Goal: Information Seeking & Learning: Learn about a topic

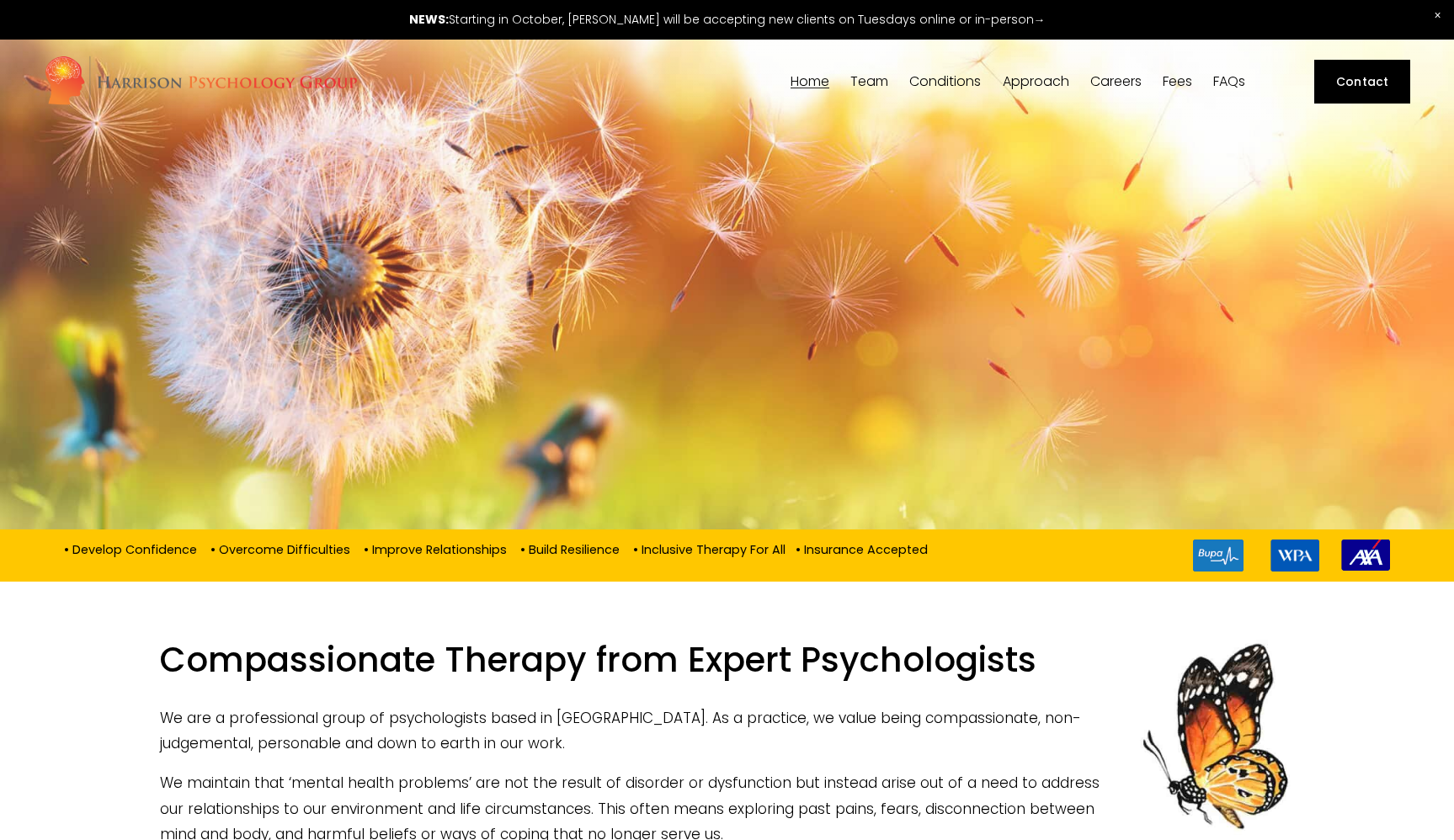
click at [871, 85] on span "Team" at bounding box center [869, 82] width 38 height 14
click at [0, 0] on span "[PERSON_NAME]" at bounding box center [0, 0] width 0 height 0
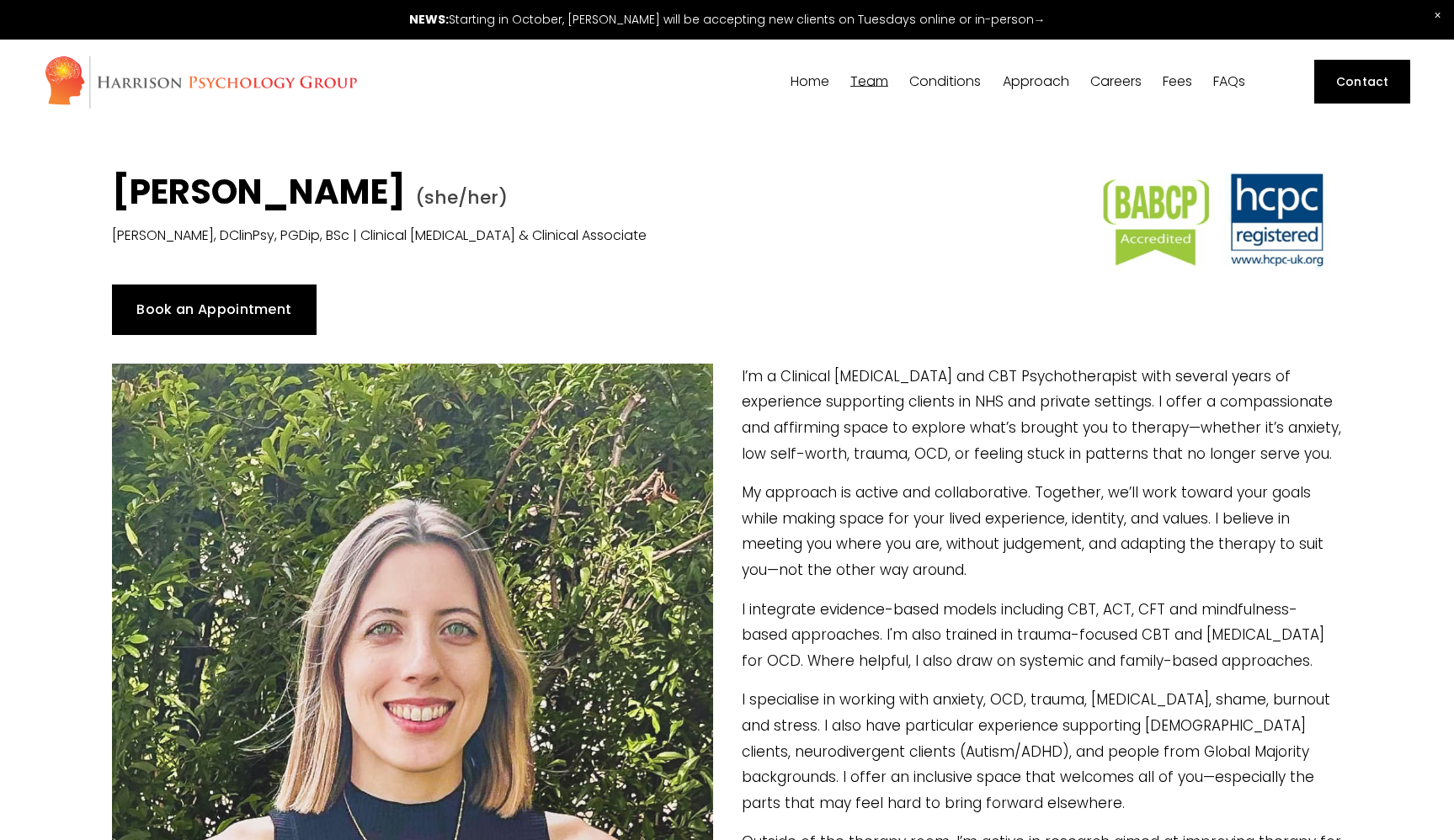
click at [0, 0] on span "[PERSON_NAME]" at bounding box center [0, 0] width 0 height 0
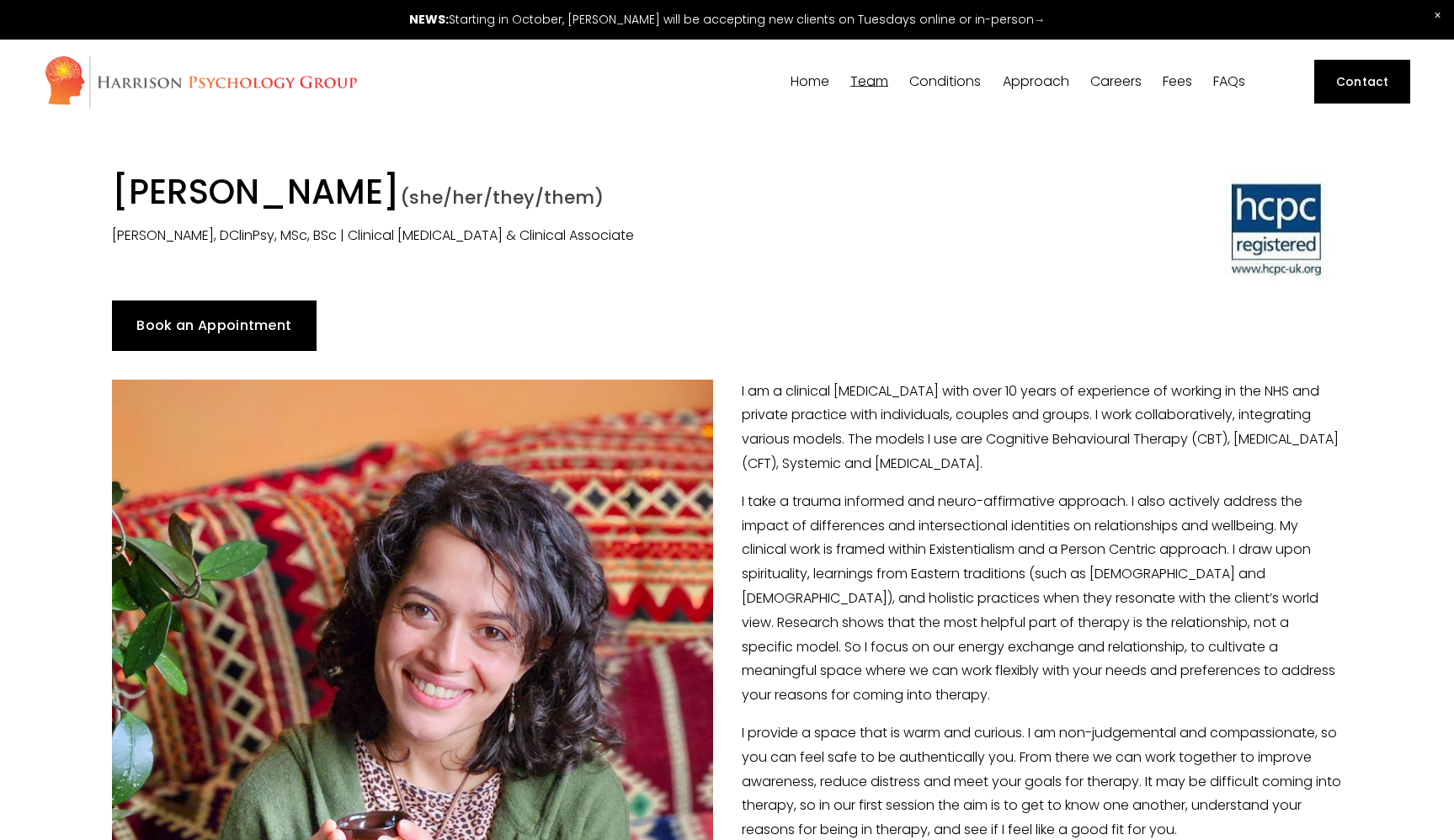
click at [0, 0] on span "[PERSON_NAME]" at bounding box center [0, 0] width 0 height 0
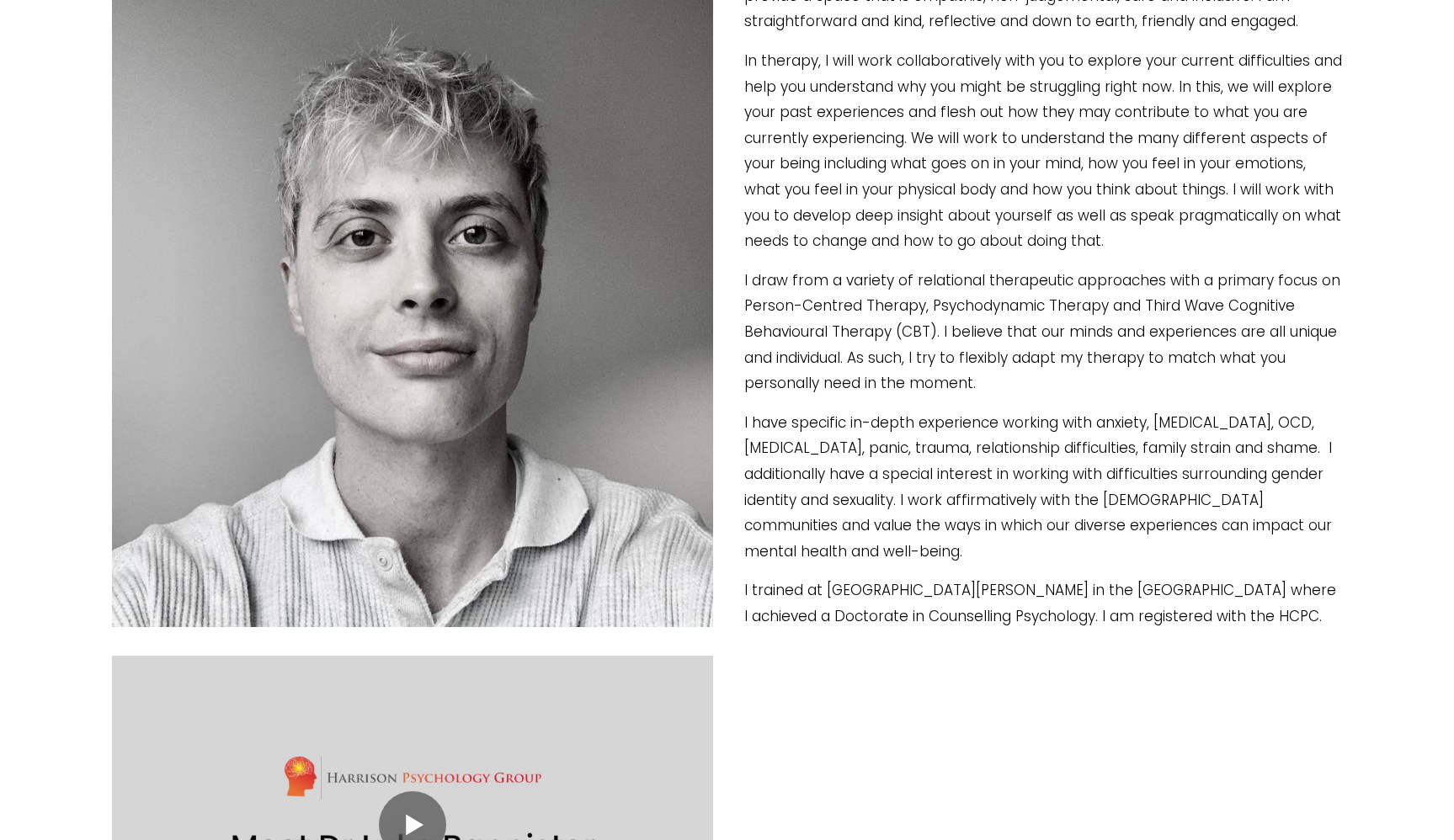
scroll to position [470, 0]
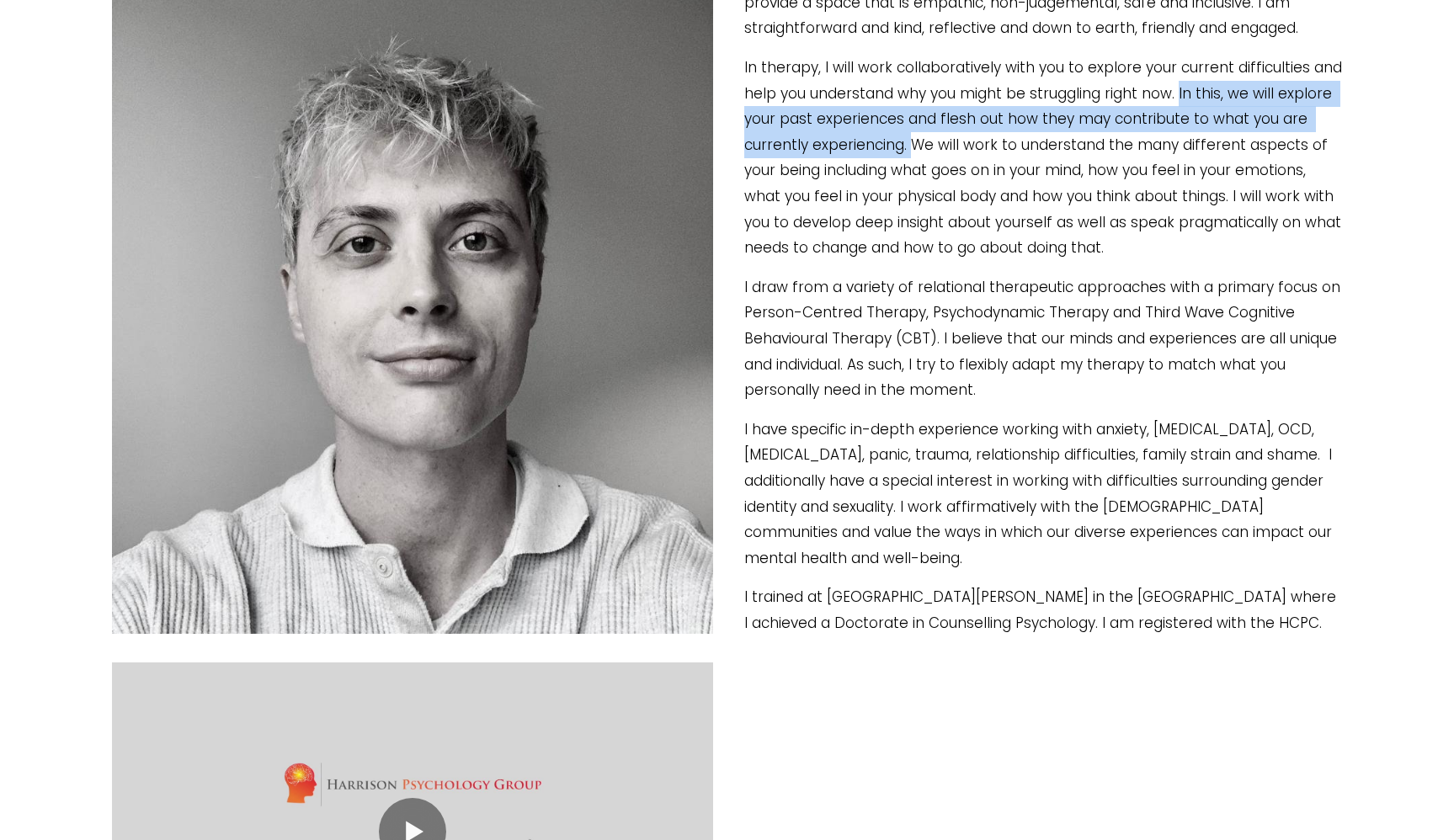
drag, startPoint x: 1174, startPoint y: 89, endPoint x: 906, endPoint y: 143, distance: 273.4
click at [906, 143] on p "In therapy, I will work collaboratively with you to explore your current diffic…" at bounding box center [727, 157] width 1231 height 206
copy p "In this, we will explore your past experiences and flesh out how they may contr…"
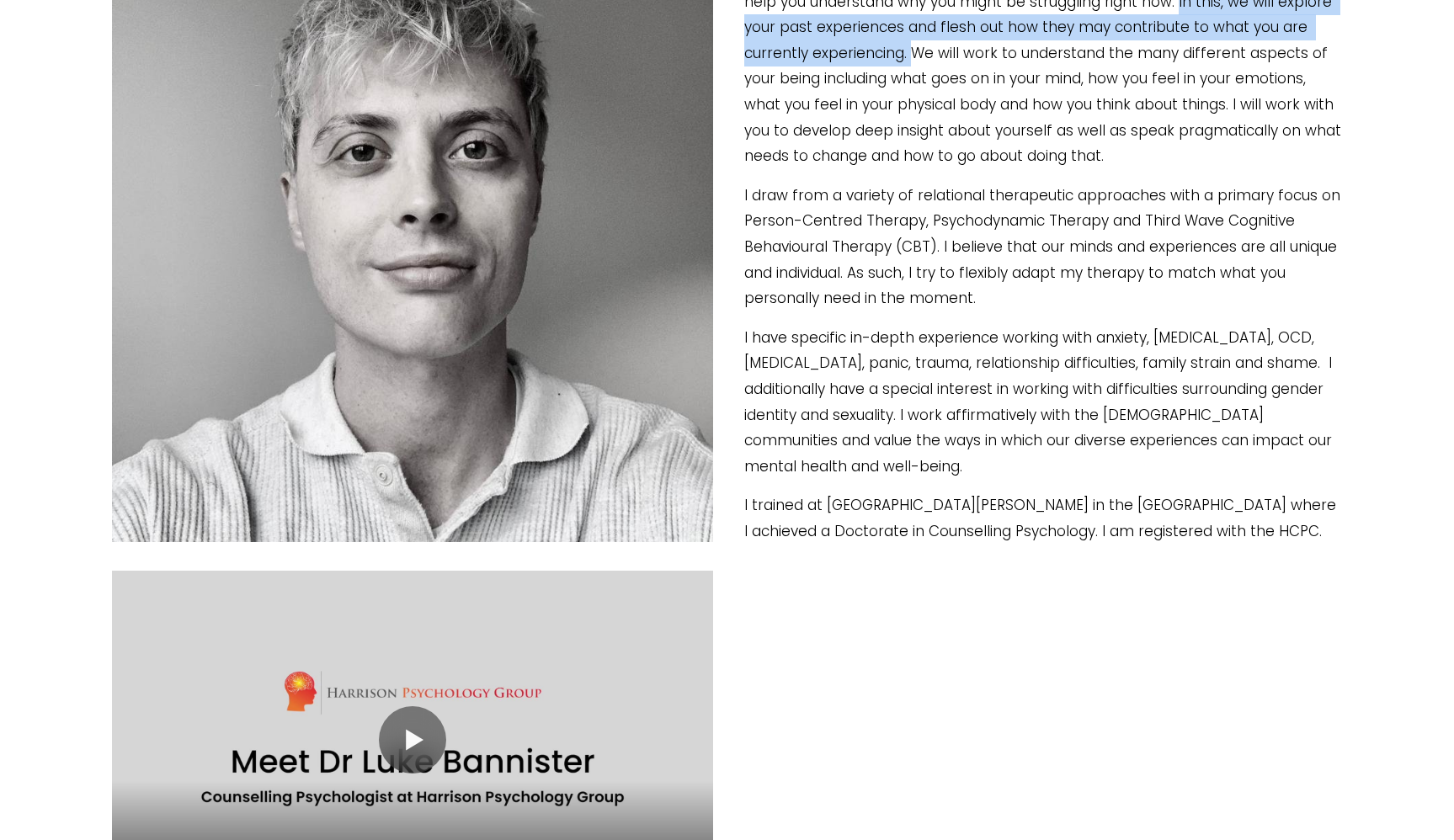
scroll to position [689, 0]
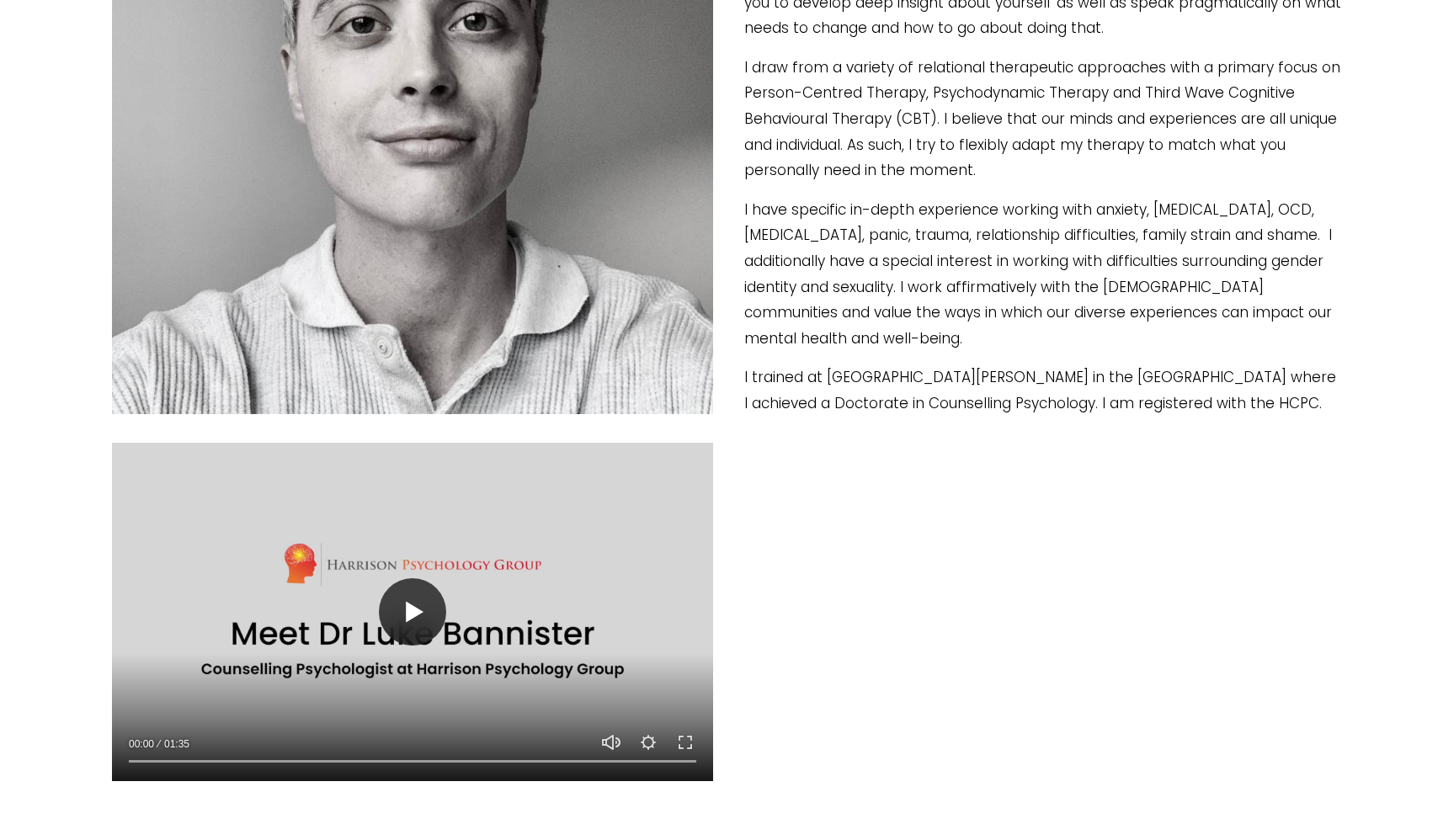
click at [417, 614] on button "Play" at bounding box center [412, 612] width 67 height 67
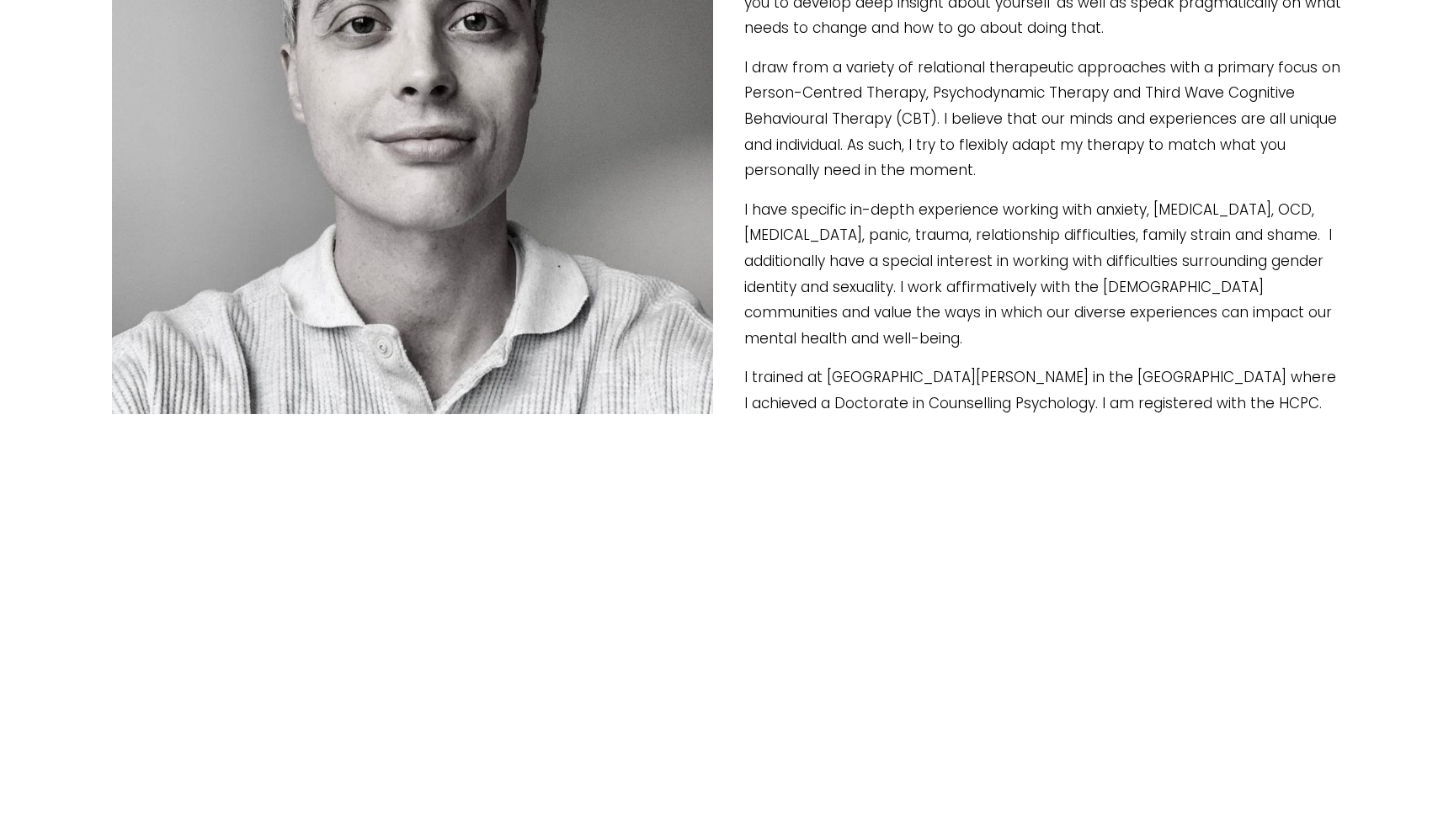
type input "100"
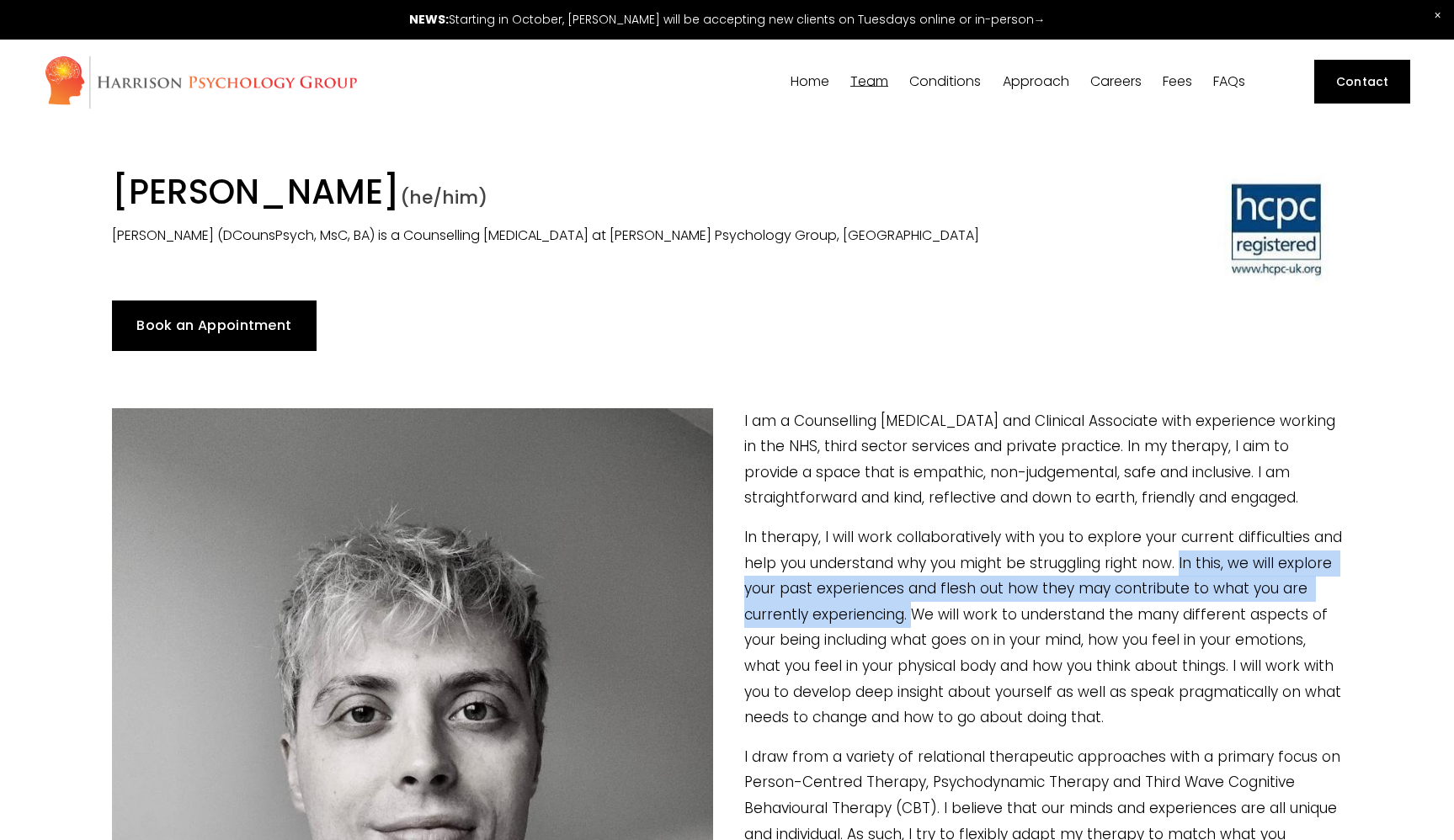
scroll to position [0, 0]
click at [0, 0] on span "[PERSON_NAME]" at bounding box center [0, 0] width 0 height 0
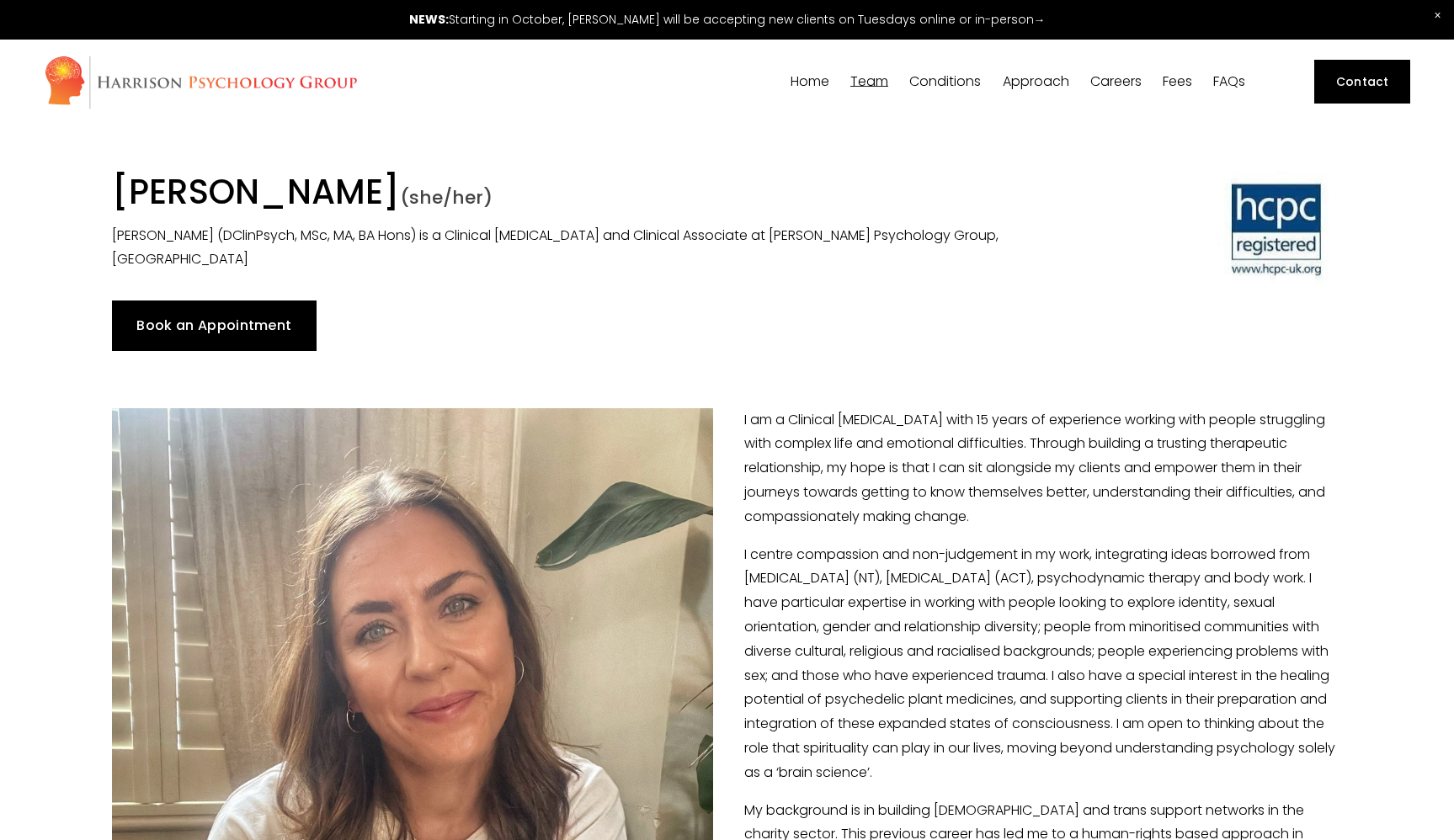
click at [0, 0] on span "[PERSON_NAME]" at bounding box center [0, 0] width 0 height 0
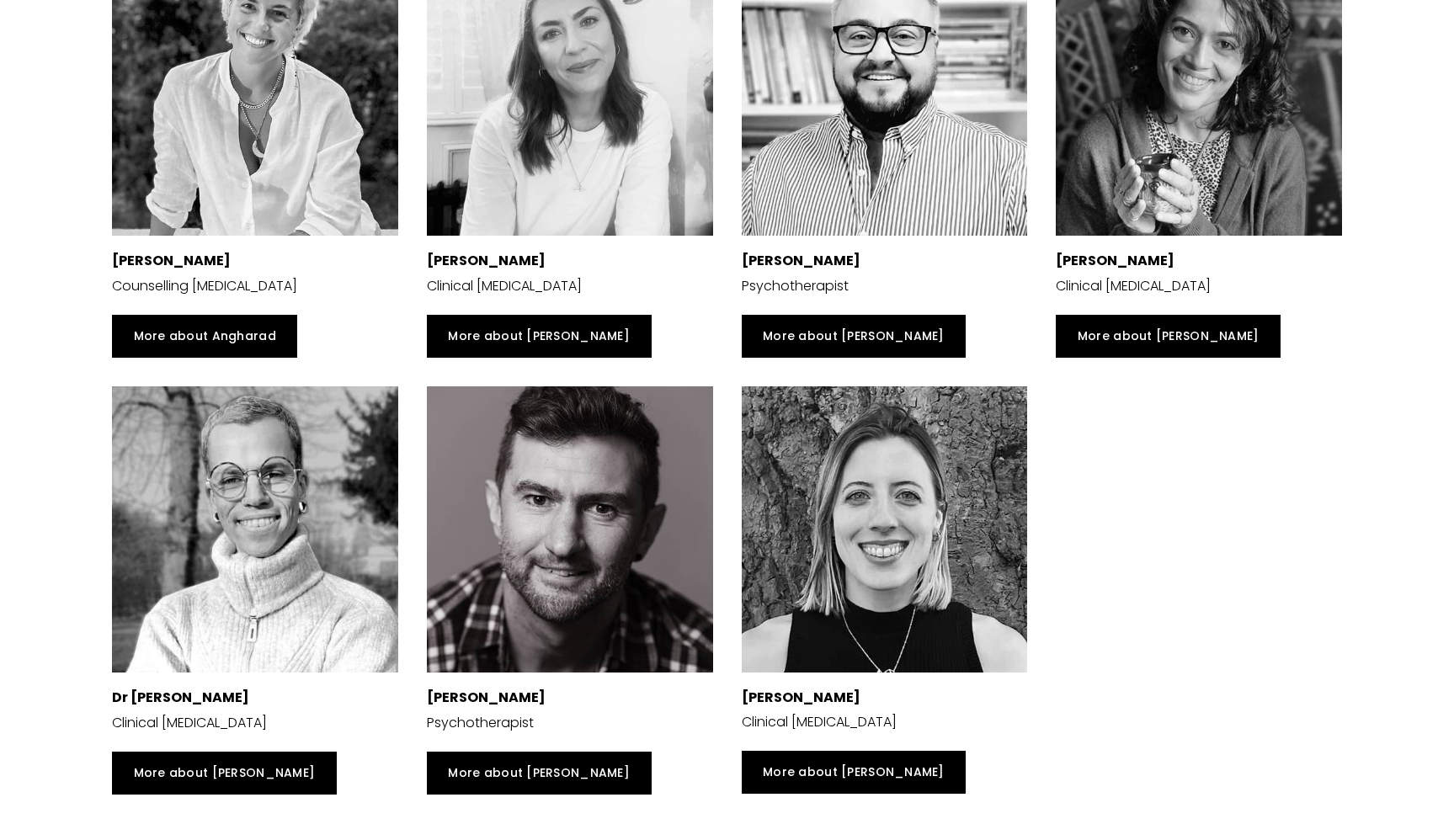
scroll to position [3735, 0]
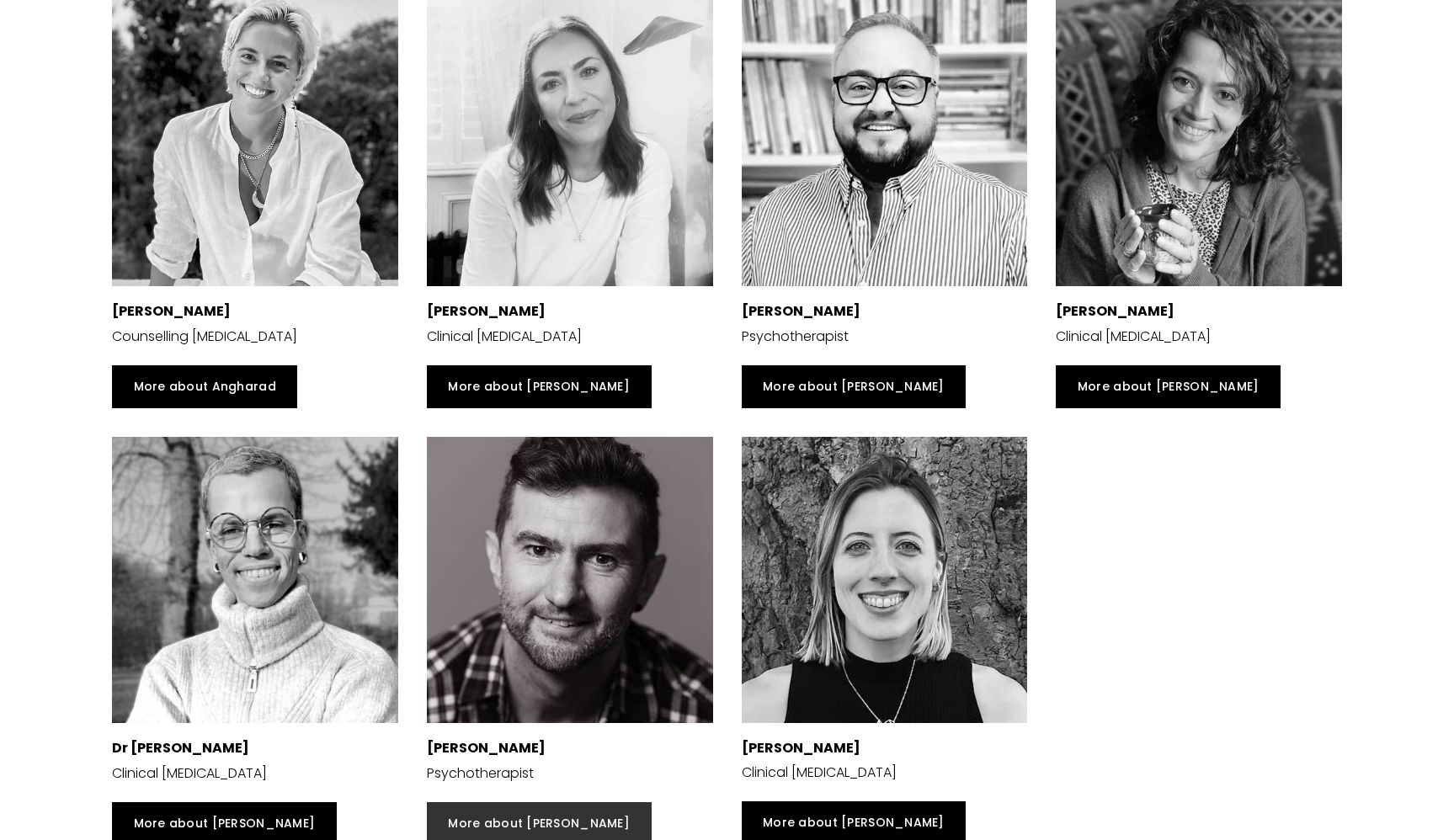
click at [540, 802] on link "More about [PERSON_NAME]" at bounding box center [539, 823] width 224 height 44
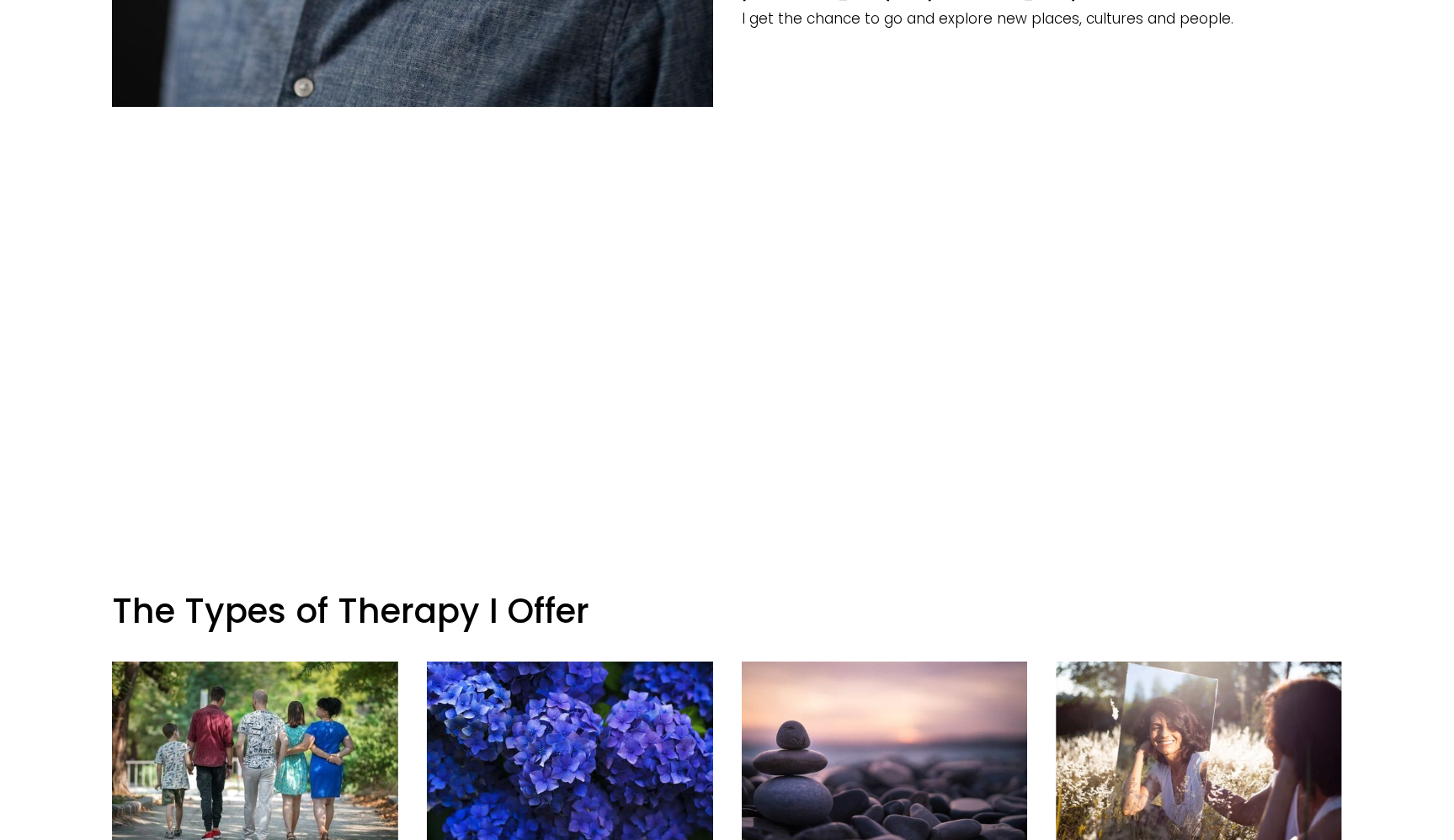
scroll to position [1162, 0]
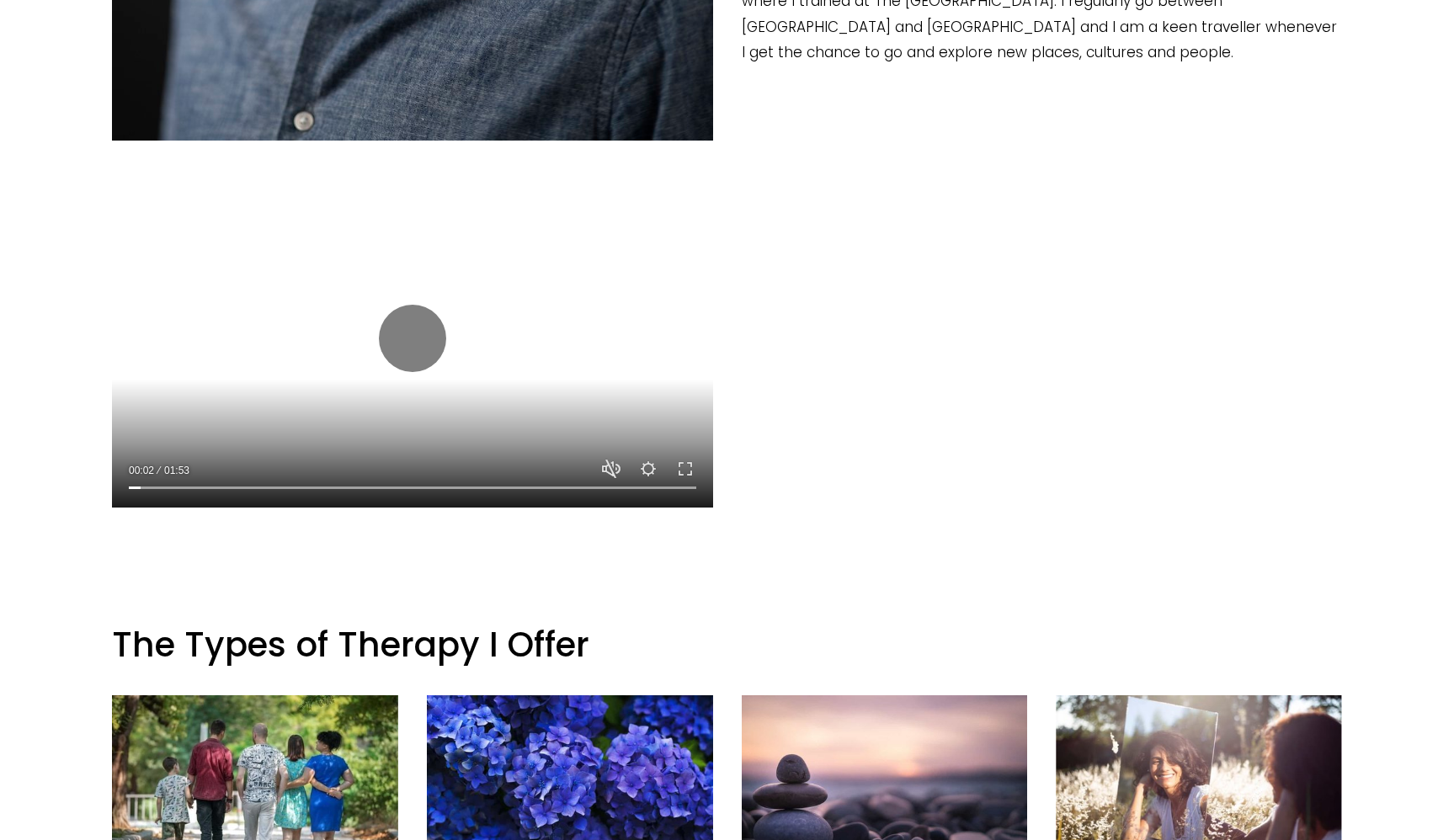
click at [470, 314] on div at bounding box center [412, 338] width 601 height 338
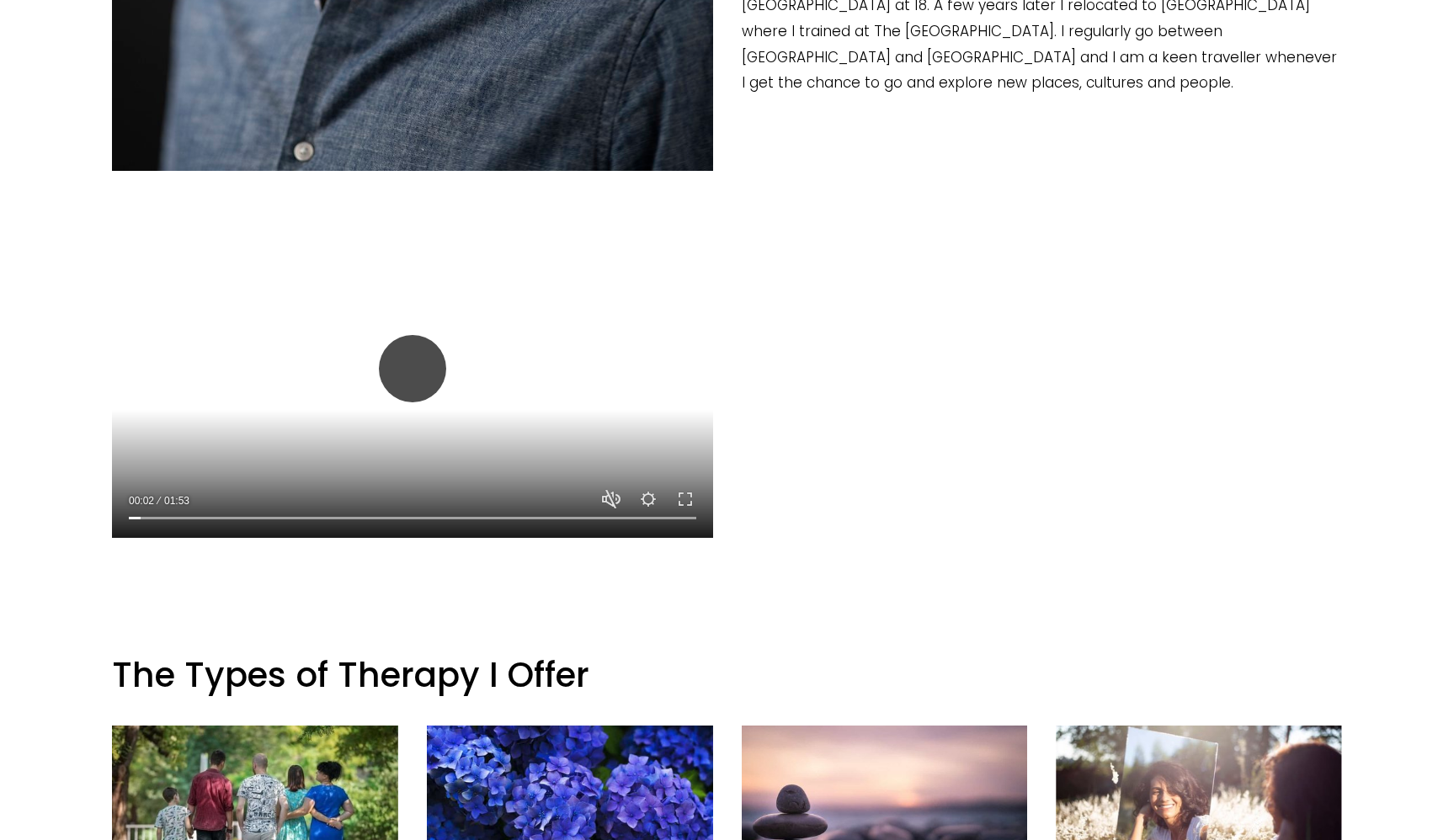
click at [404, 380] on button "Play" at bounding box center [412, 368] width 67 height 67
type input "4.27"
click at [613, 499] on button "Unmute Mute" at bounding box center [611, 499] width 20 height 20
type input "1"
click at [415, 378] on button "Play" at bounding box center [412, 368] width 67 height 67
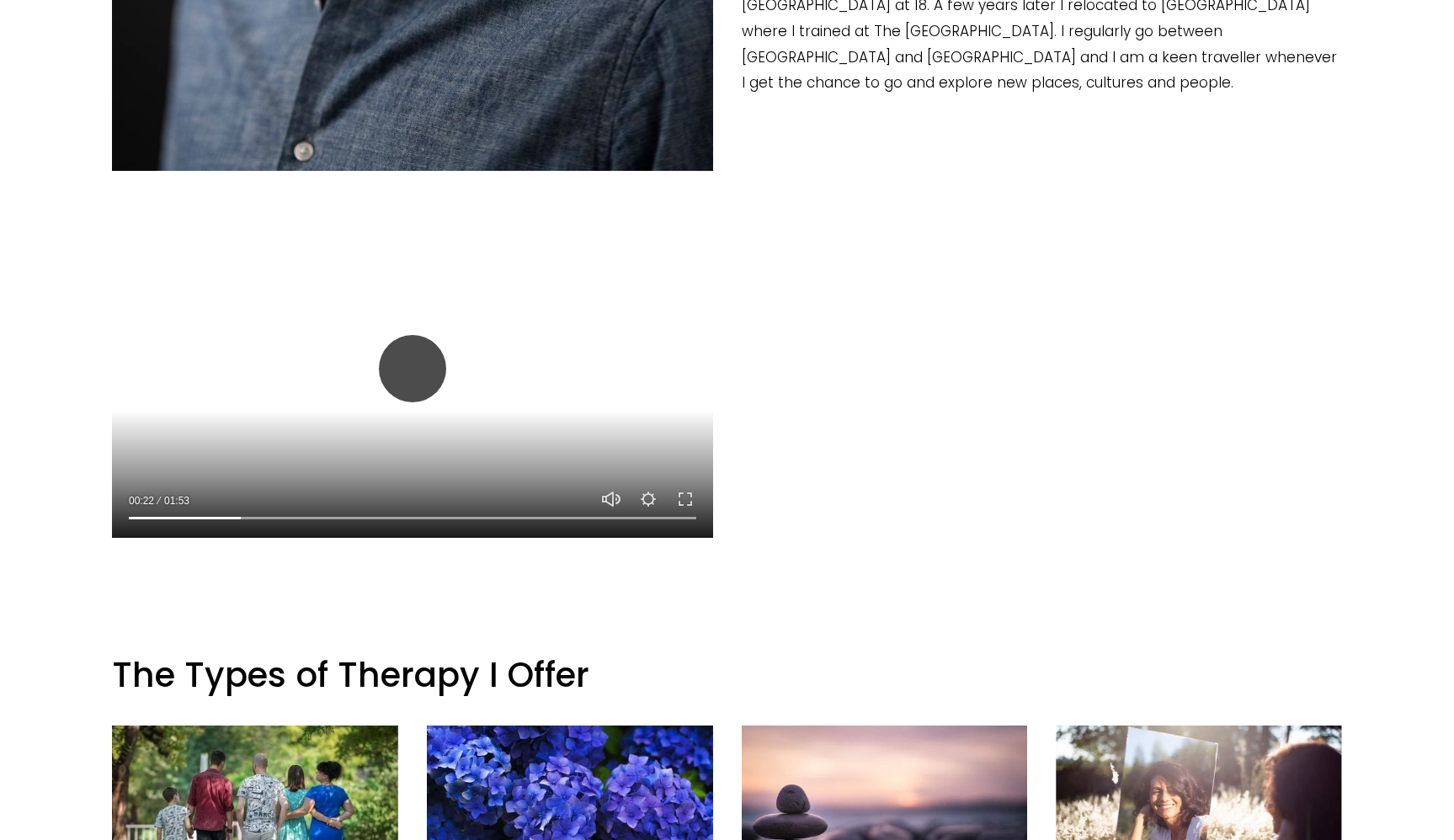
type input "19.94"
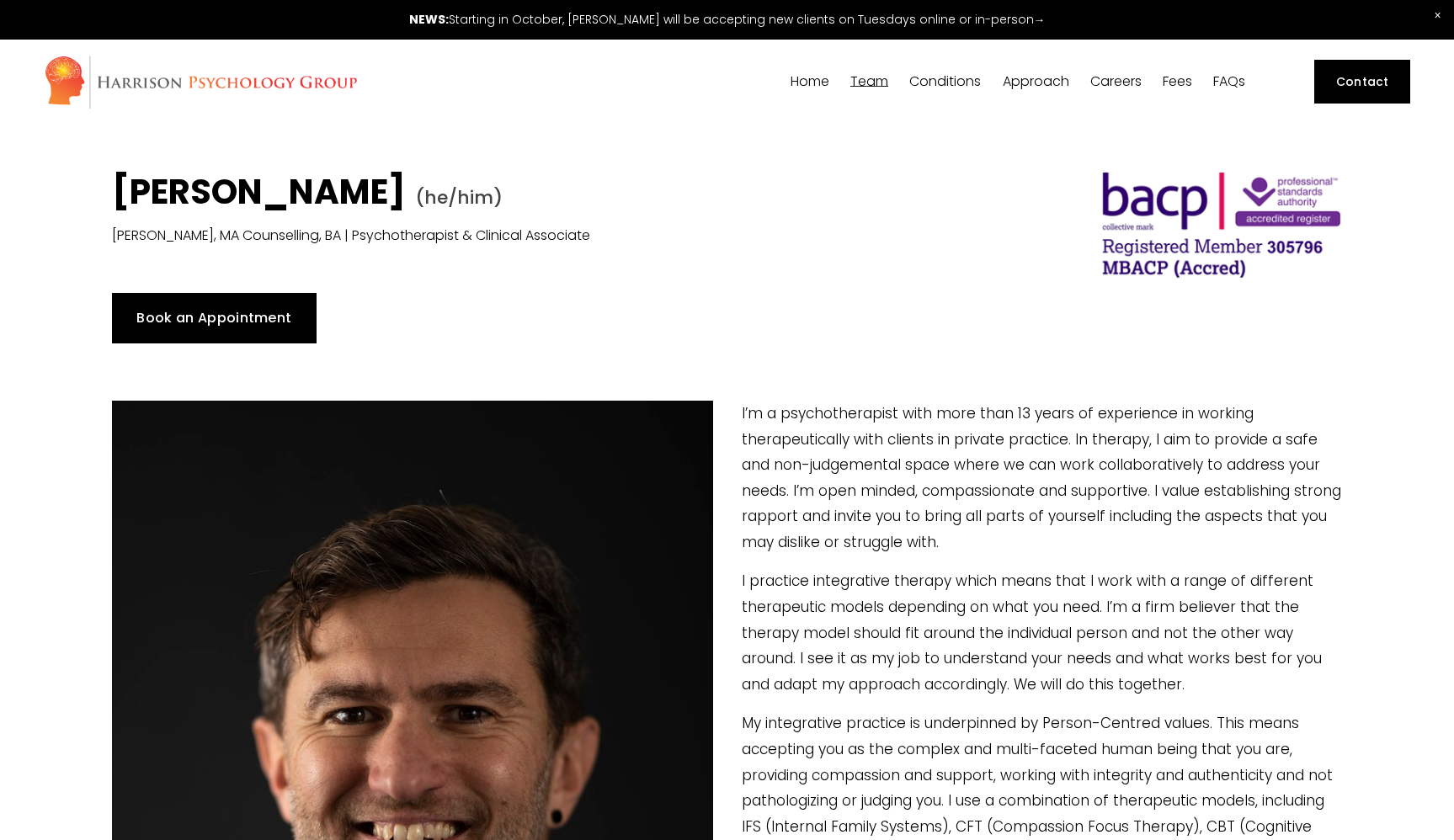
scroll to position [0, 0]
click at [0, 0] on span "[PERSON_NAME]" at bounding box center [0, 0] width 0 height 0
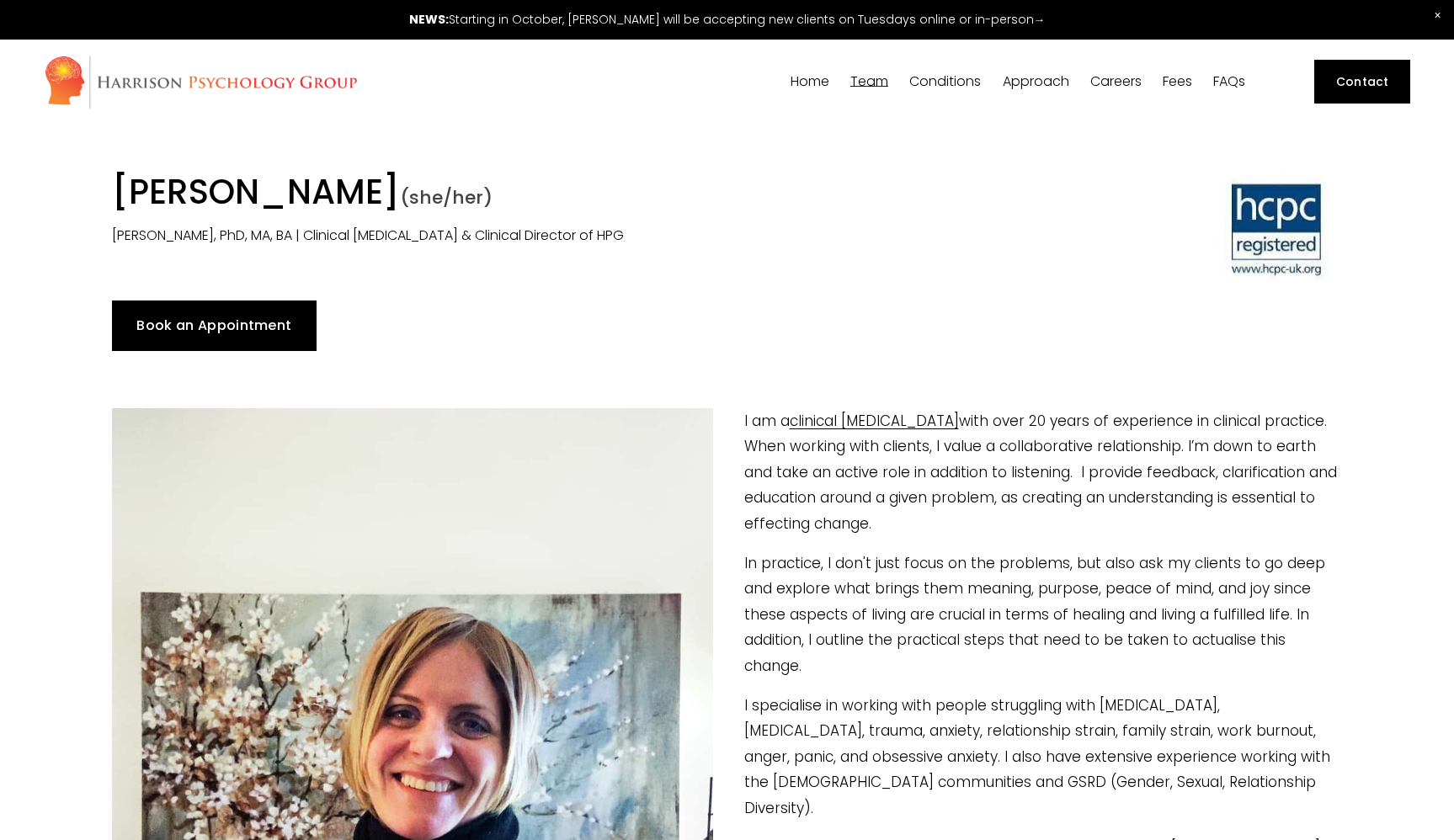
click at [0, 0] on span "[PERSON_NAME]" at bounding box center [0, 0] width 0 height 0
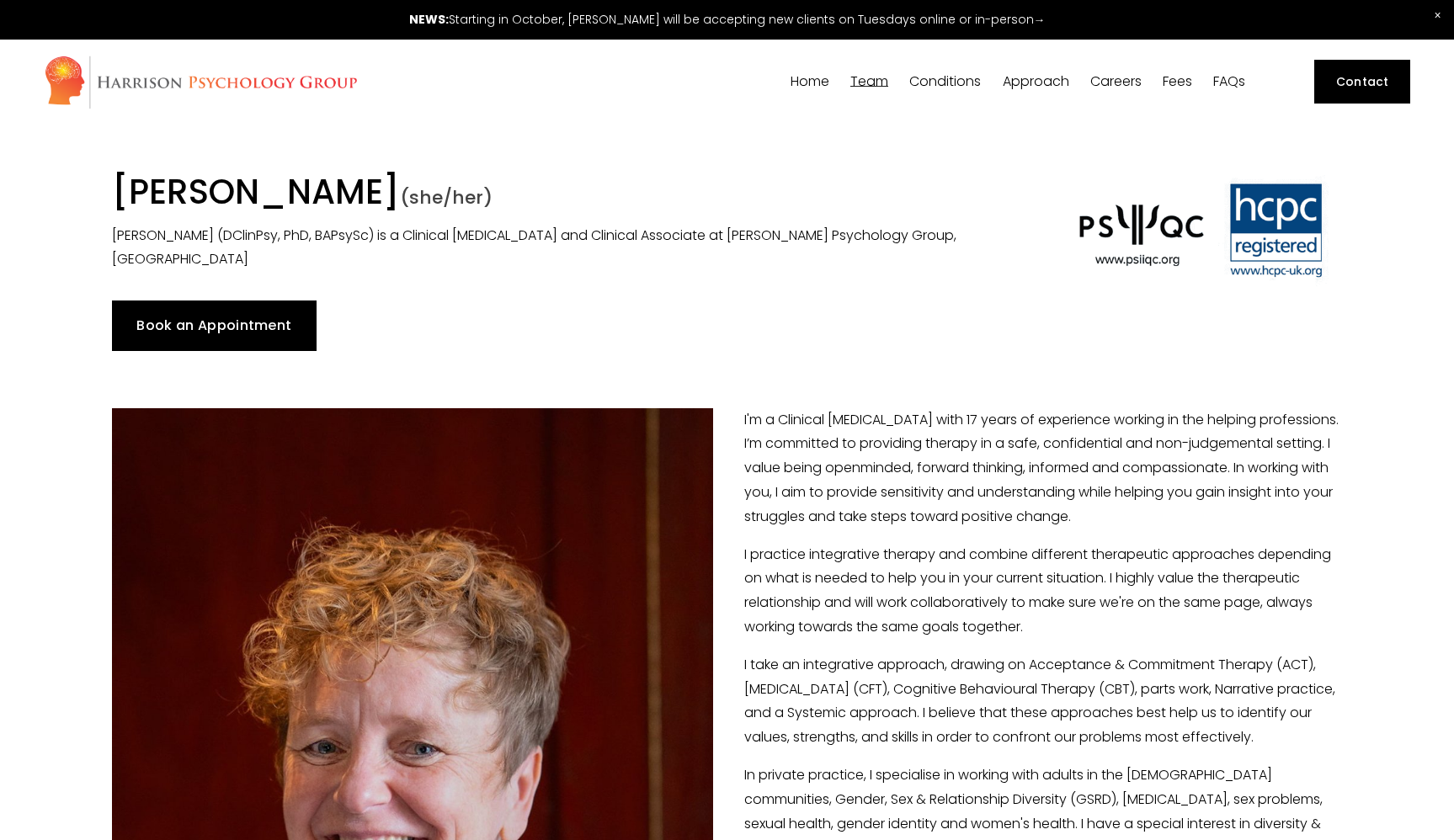
click at [0, 0] on span "[PERSON_NAME]" at bounding box center [0, 0] width 0 height 0
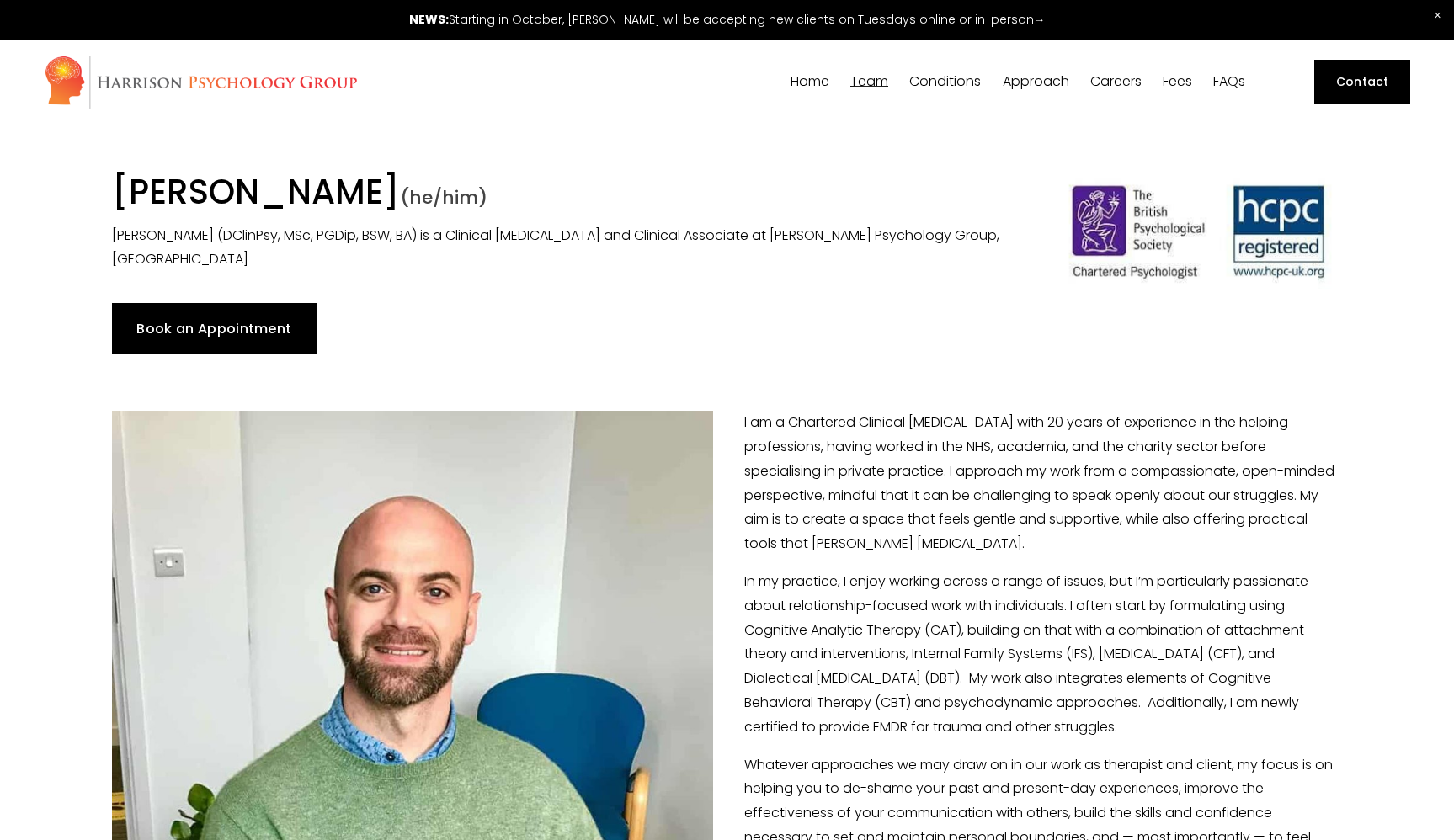
click at [0, 0] on span "[PERSON_NAME]" at bounding box center [0, 0] width 0 height 0
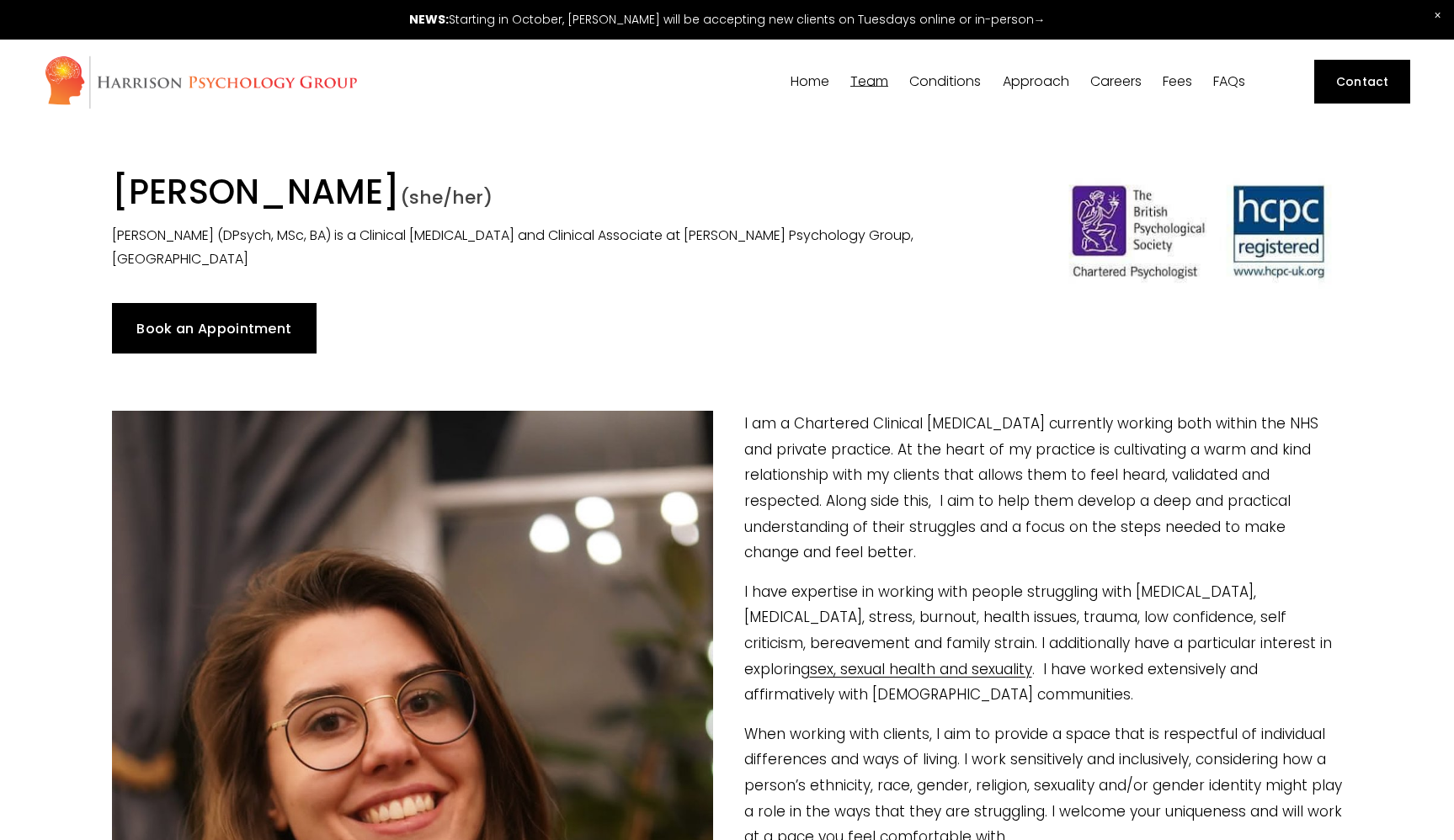
click at [0, 0] on span "[PERSON_NAME]" at bounding box center [0, 0] width 0 height 0
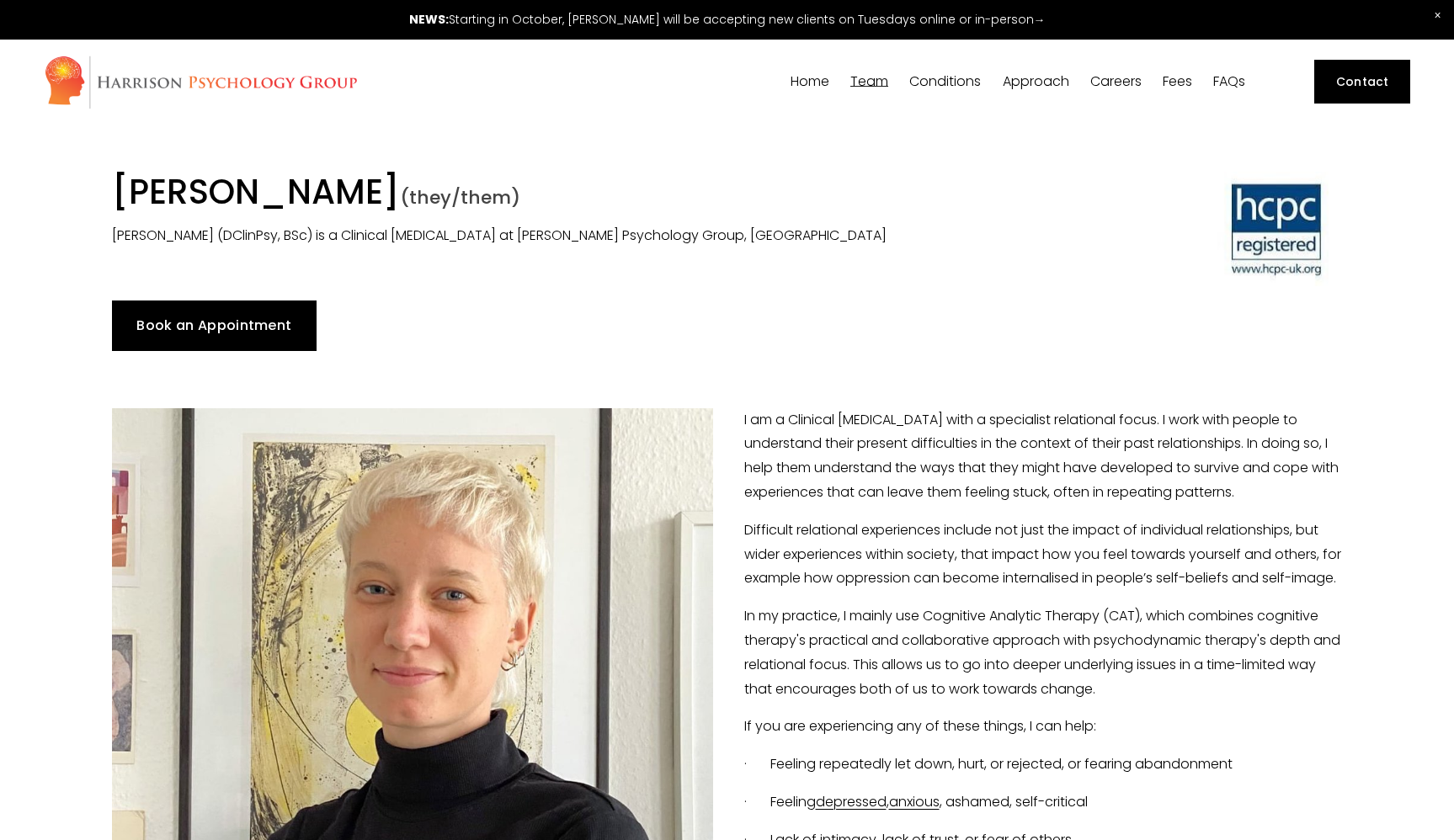
click at [0, 0] on span "Dr [PERSON_NAME]" at bounding box center [0, 0] width 0 height 0
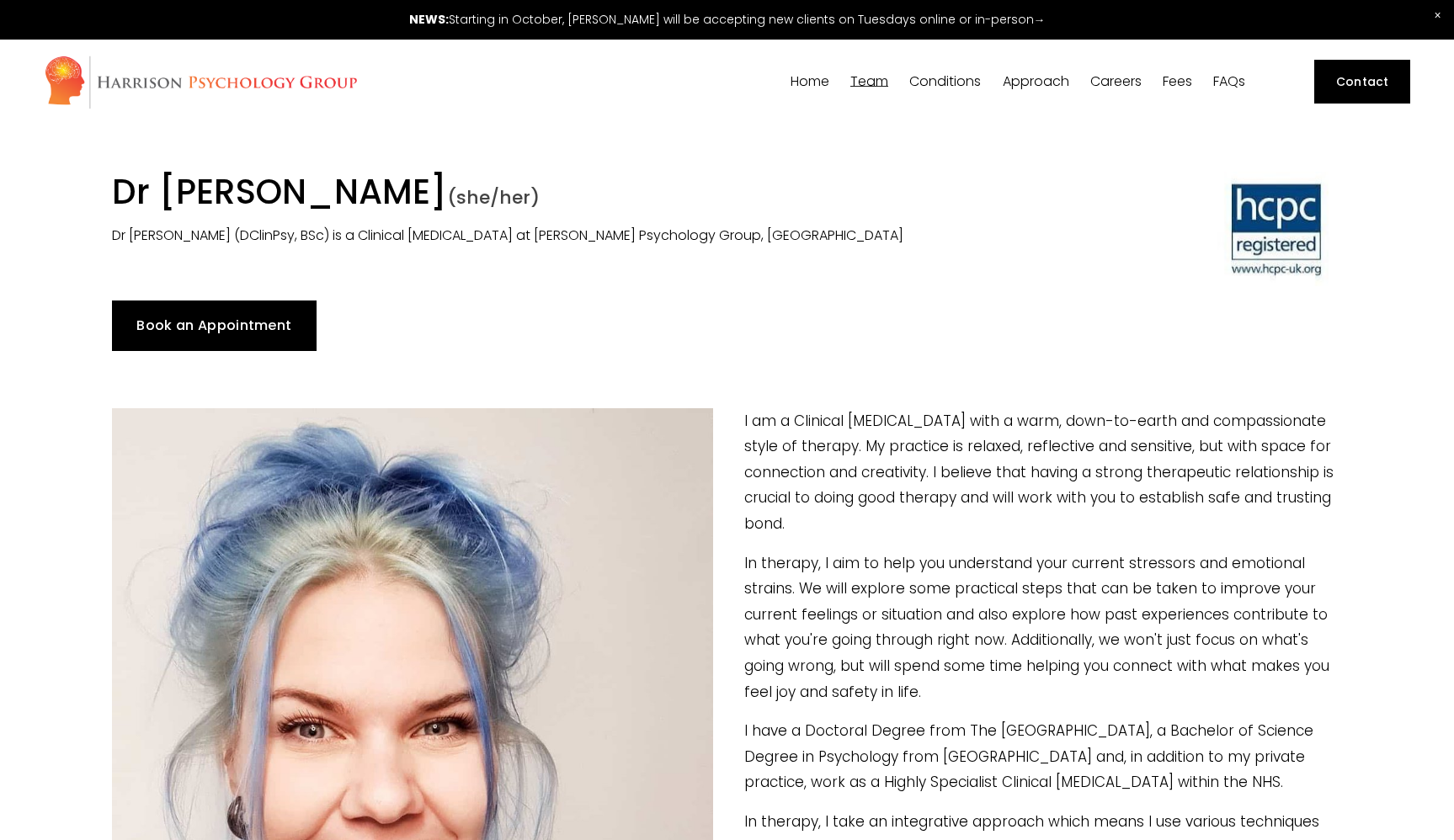
click at [0, 0] on span "[PERSON_NAME]" at bounding box center [0, 0] width 0 height 0
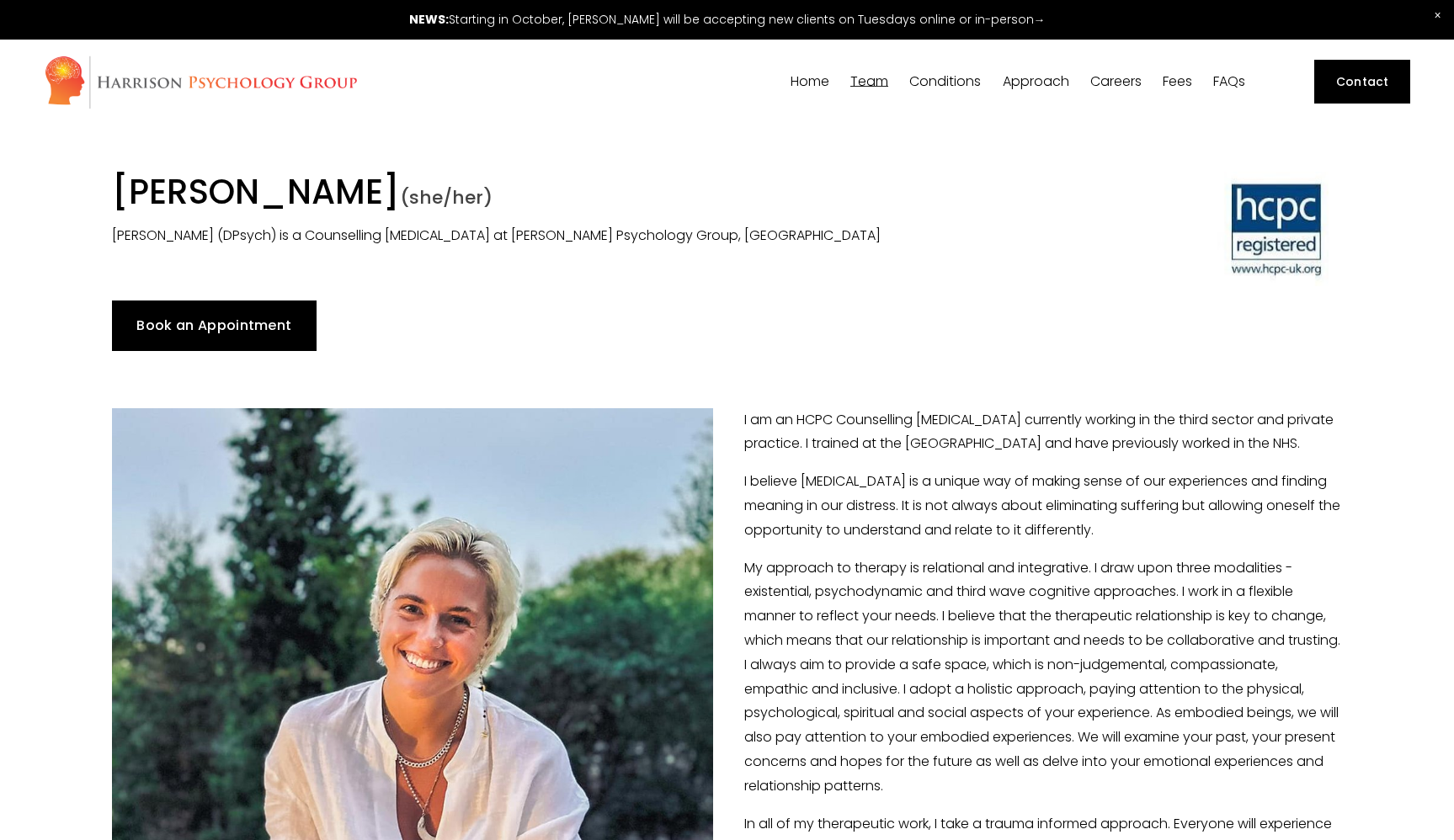
click at [0, 0] on span "[PERSON_NAME]" at bounding box center [0, 0] width 0 height 0
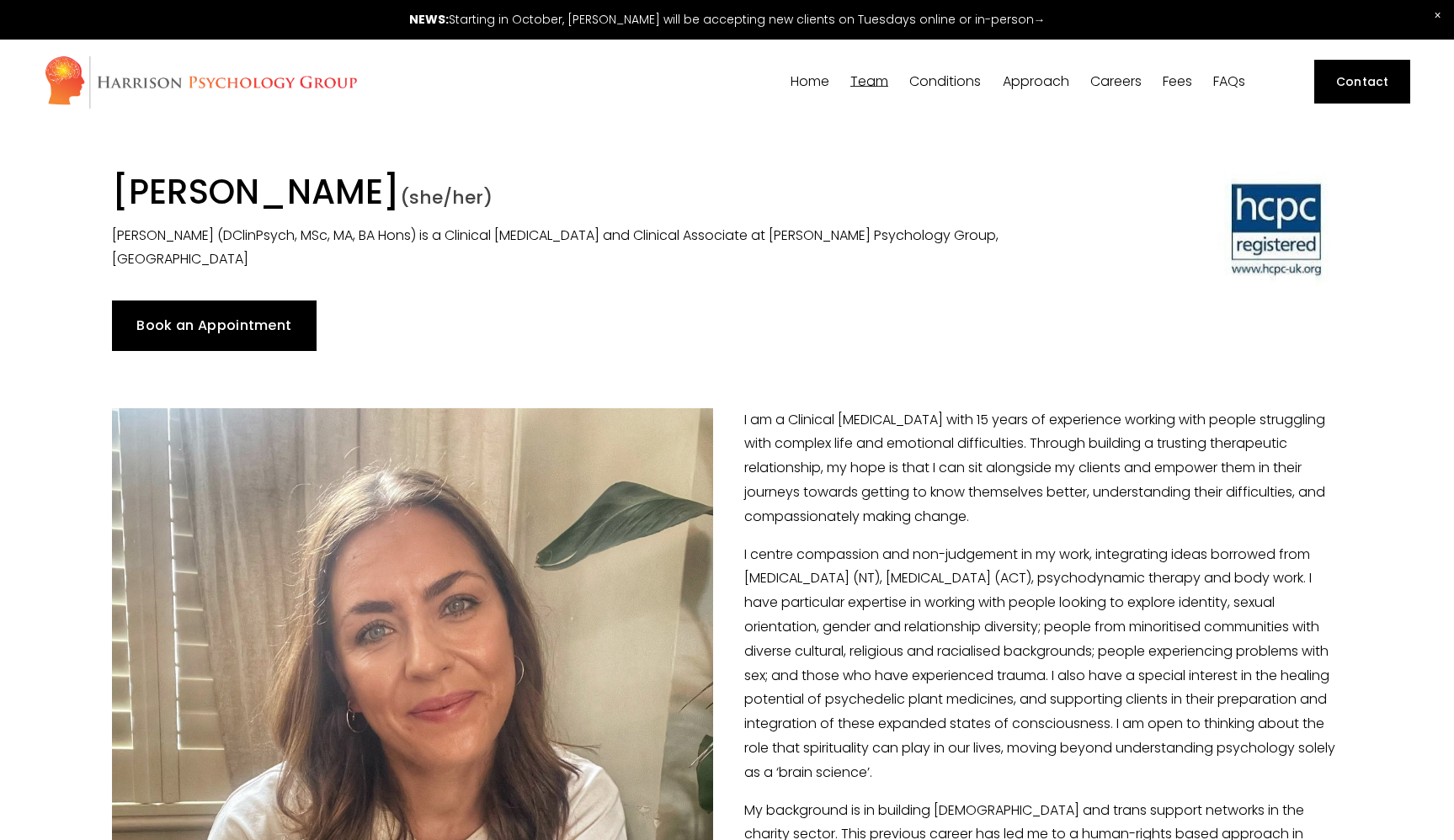
click at [0, 0] on div "[PERSON_NAME]" at bounding box center [0, 0] width 0 height 0
click at [0, 0] on span "[PERSON_NAME]" at bounding box center [0, 0] width 0 height 0
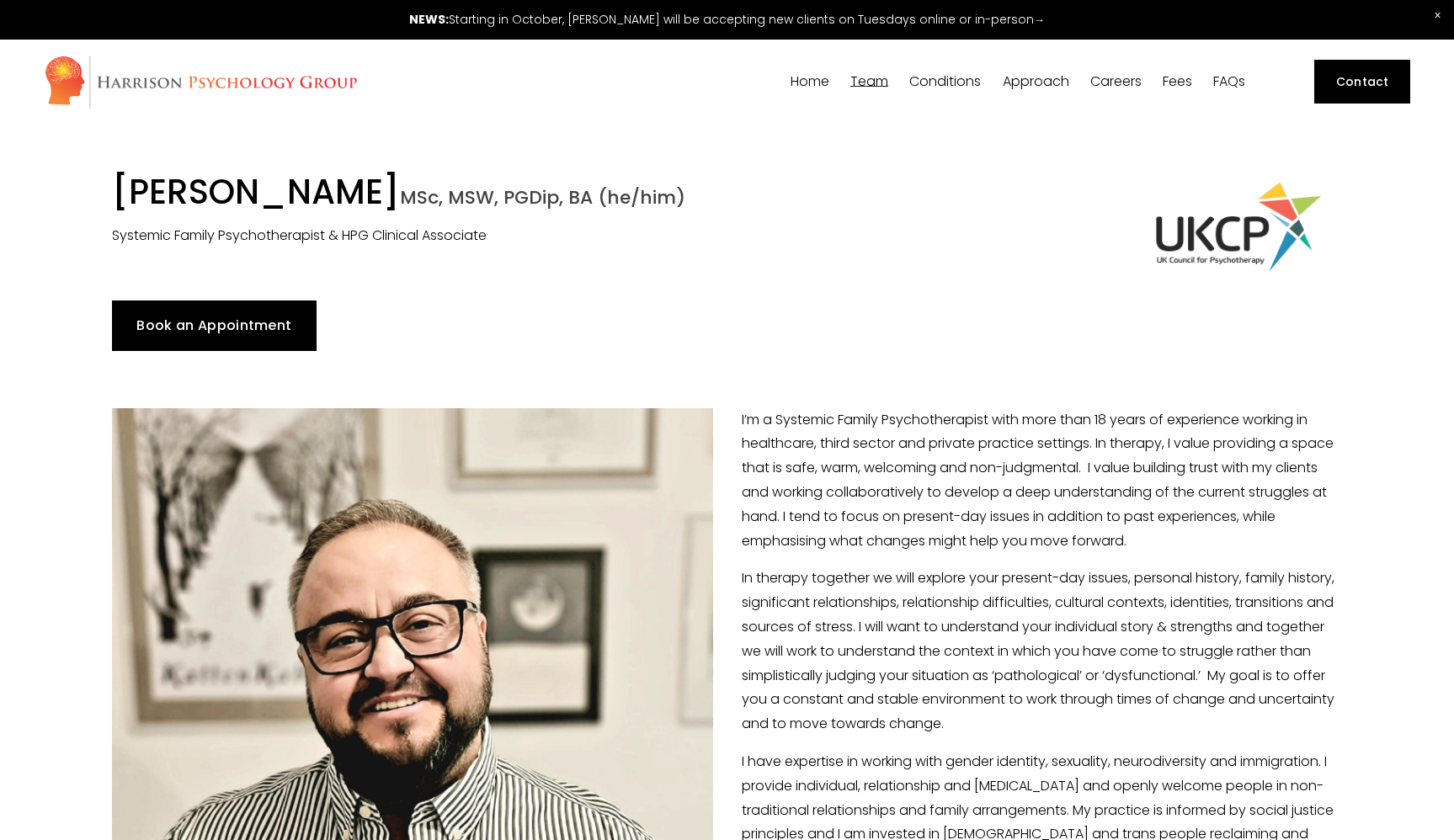
click at [0, 0] on span "[PERSON_NAME]" at bounding box center [0, 0] width 0 height 0
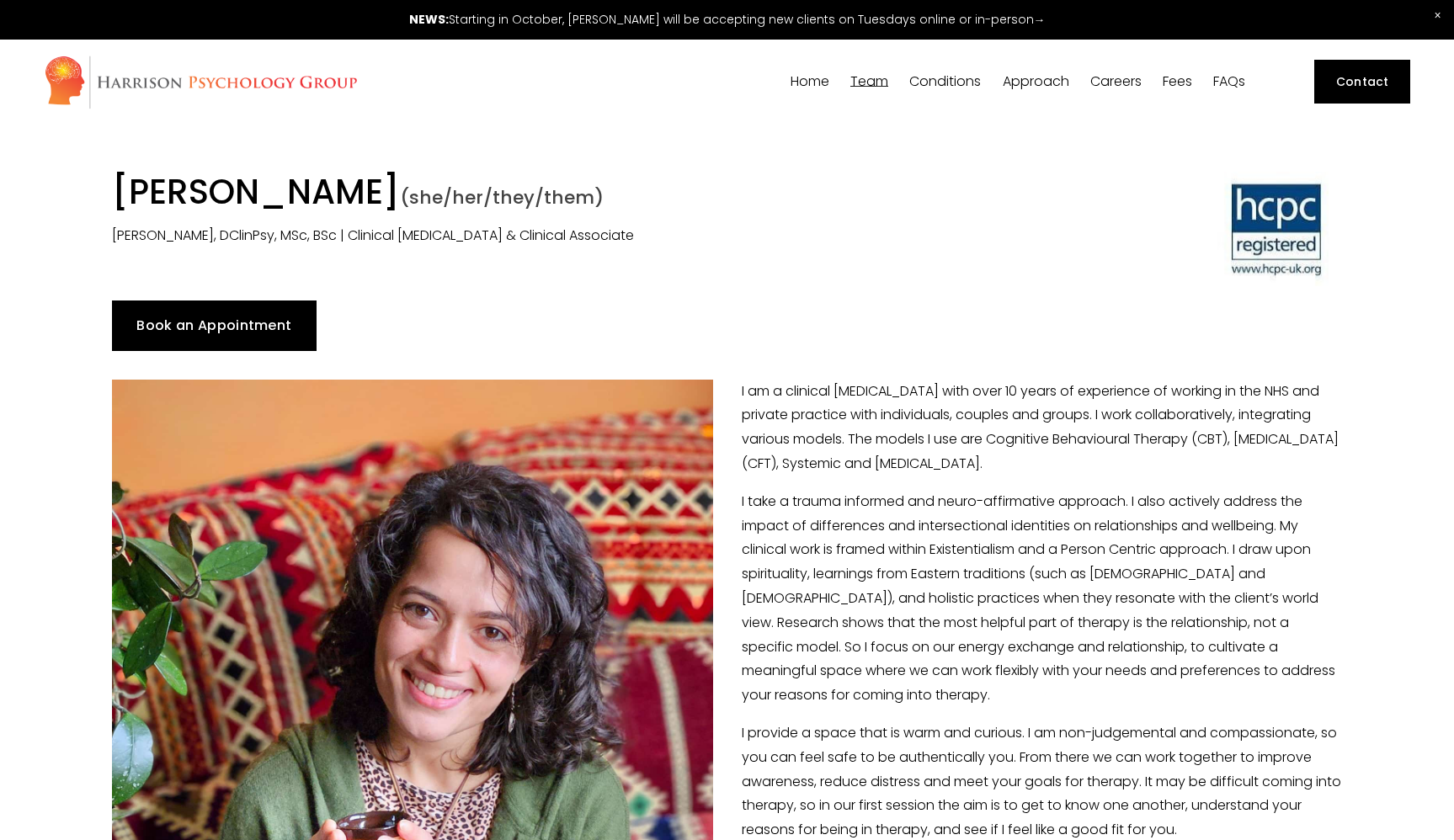
click at [0, 0] on span "Dr [PERSON_NAME]" at bounding box center [0, 0] width 0 height 0
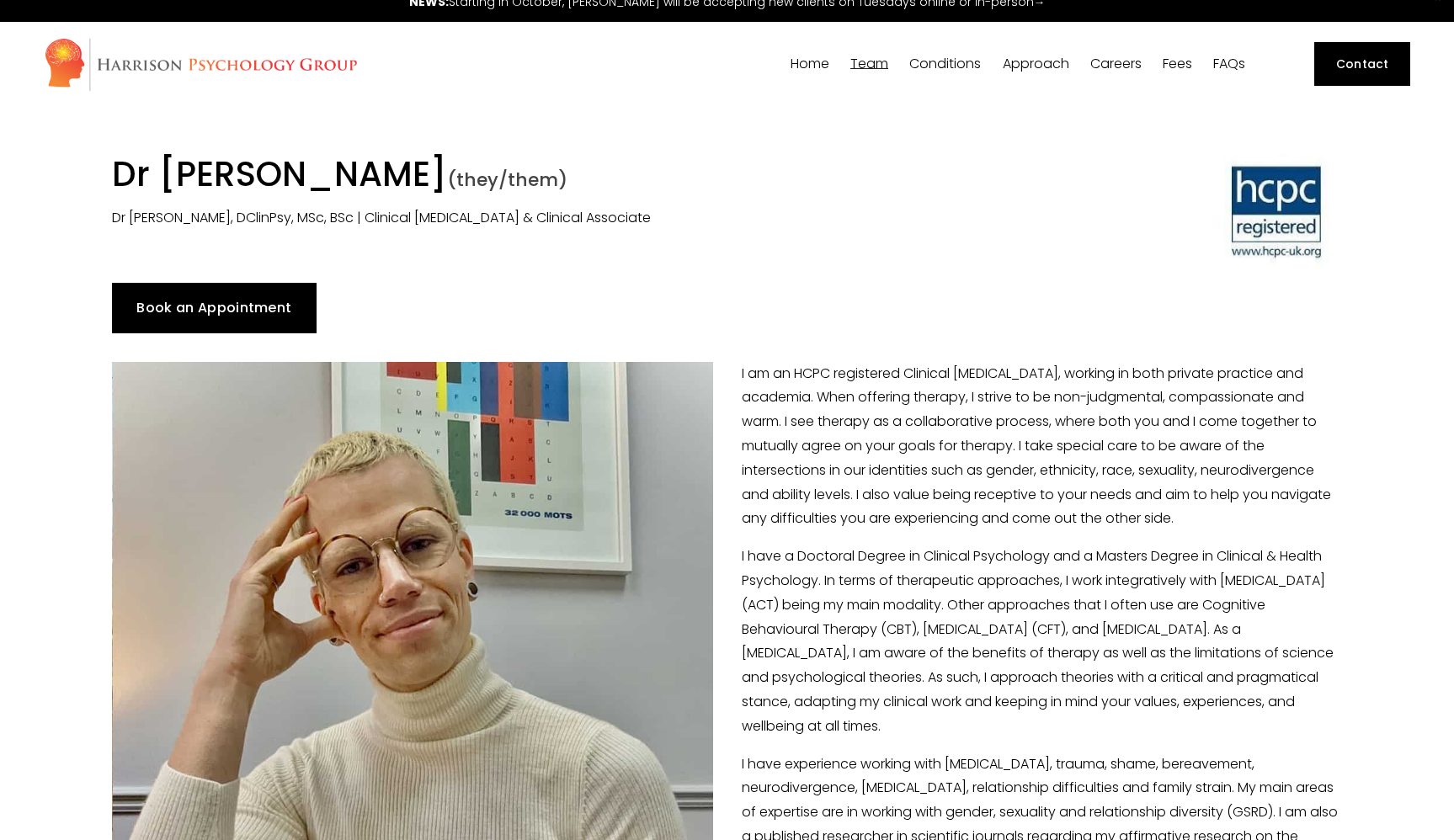
scroll to position [17, 0]
click at [0, 0] on span "[PERSON_NAME]" at bounding box center [0, 0] width 0 height 0
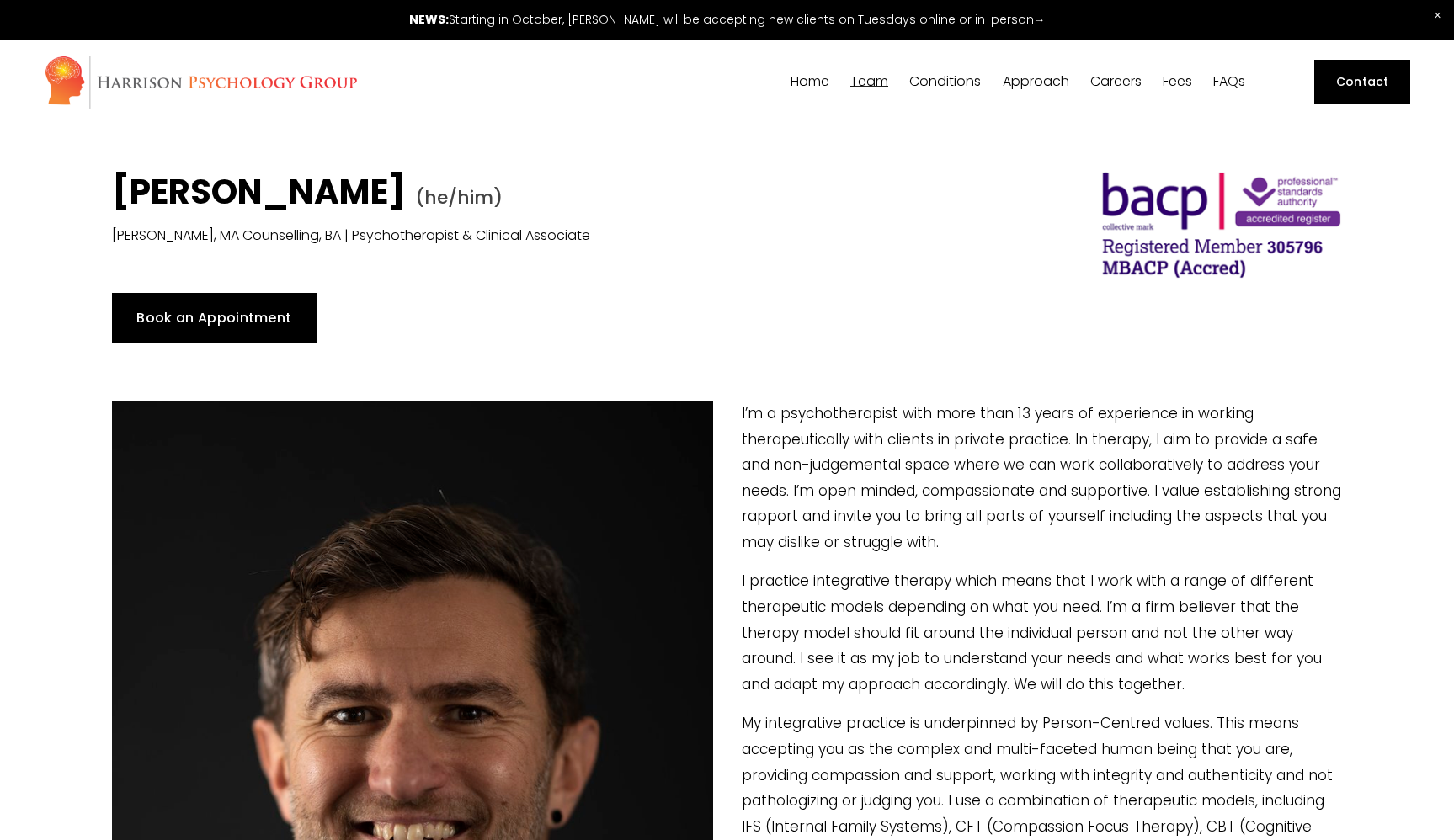
click at [0, 0] on span "[PERSON_NAME]" at bounding box center [0, 0] width 0 height 0
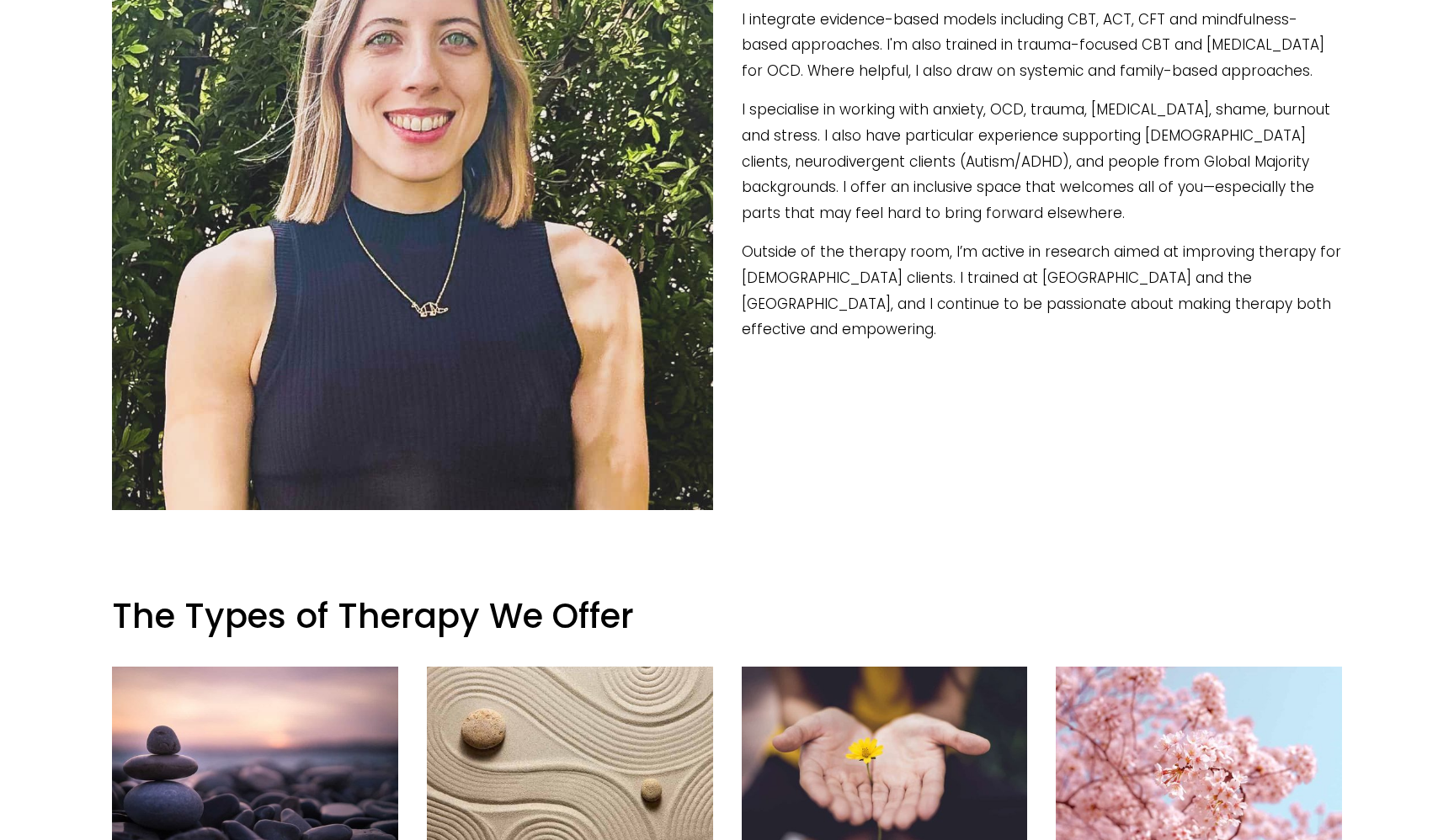
scroll to position [129, 0]
